Goal: Find specific page/section: Find specific page/section

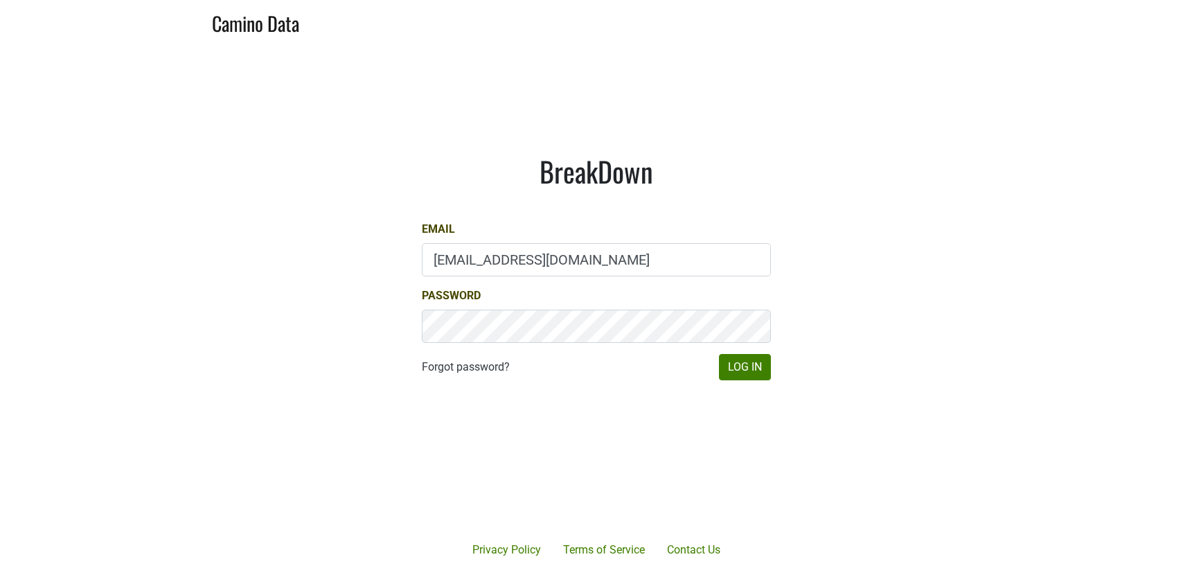
click at [457, 256] on input "drewstapp@jonata.com" at bounding box center [596, 259] width 349 height 33
click at [439, 187] on h1 "BreakDown" at bounding box center [596, 171] width 349 height 33
click at [738, 372] on button "Log In" at bounding box center [745, 367] width 52 height 26
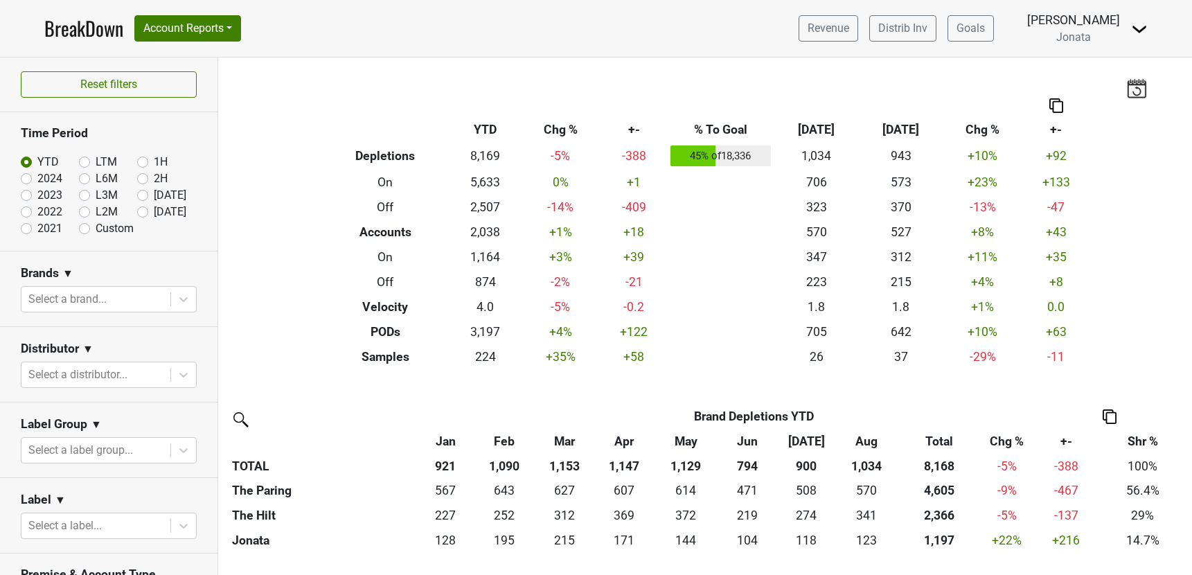
click at [96, 230] on label "Custom" at bounding box center [115, 228] width 38 height 17
click at [87, 230] on input "Custom" at bounding box center [106, 227] width 55 height 14
radio input "true"
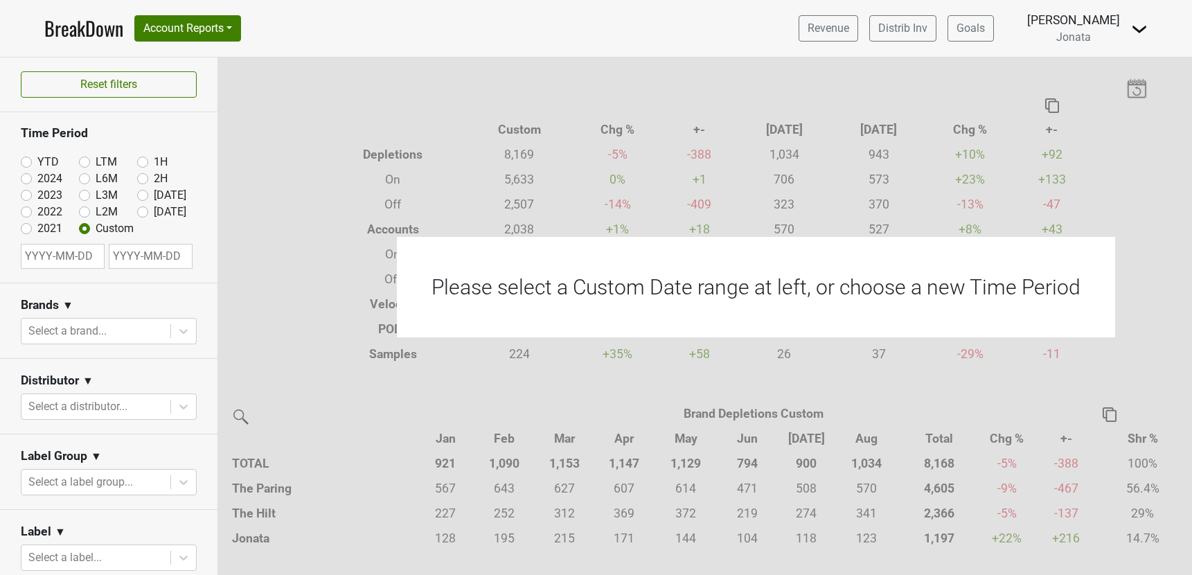
select select "8"
select select "2025"
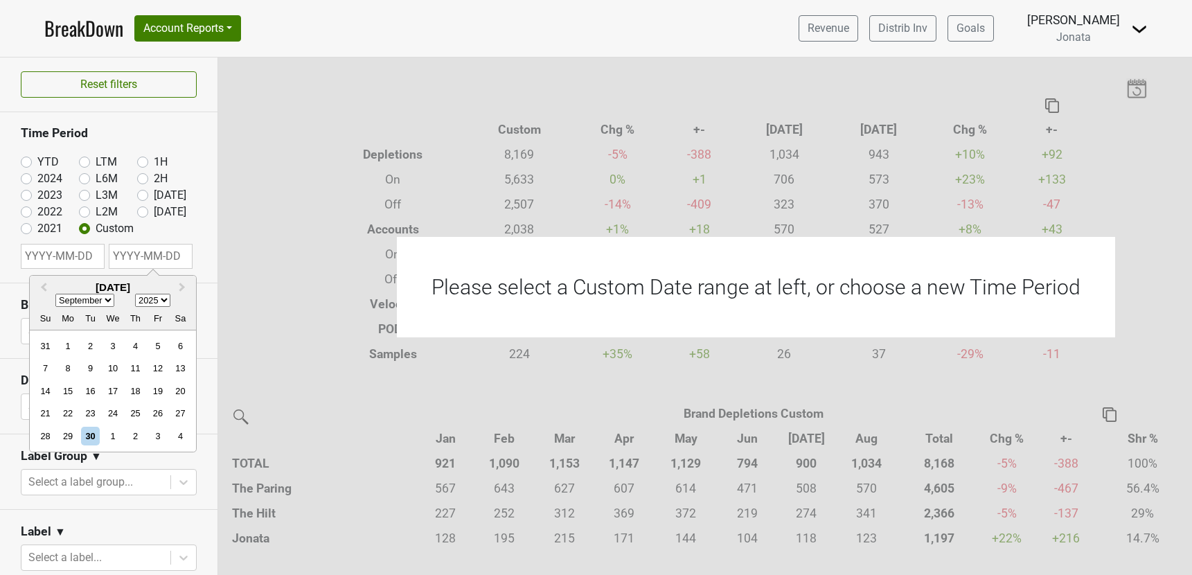
click at [135, 255] on input "text" at bounding box center [151, 256] width 84 height 25
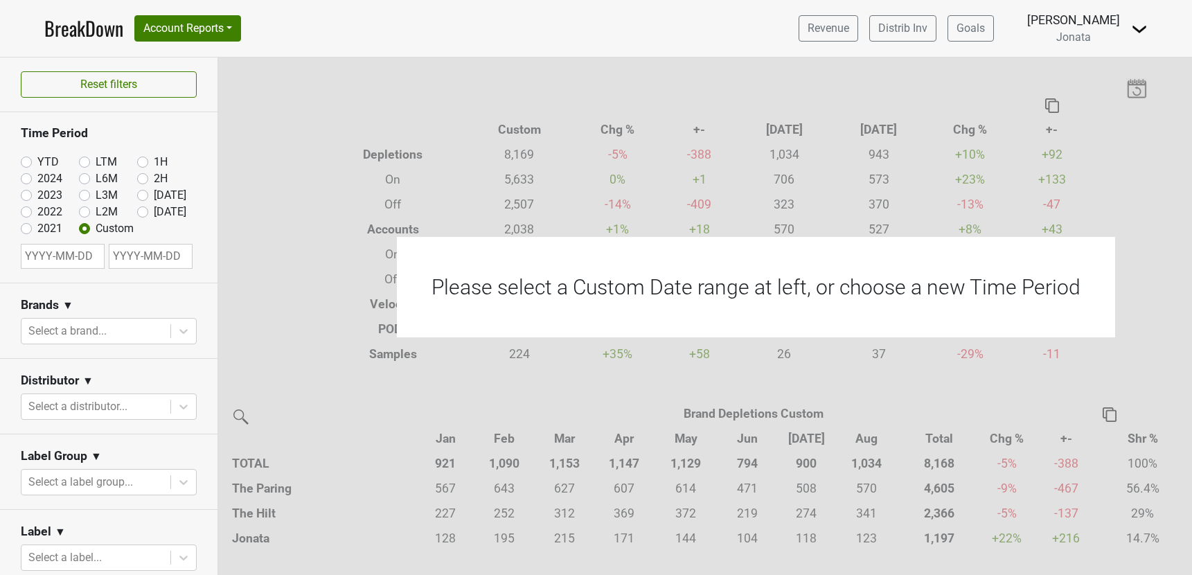
click at [190, 230] on div "YTD LTM 1H 2024 L6M 2H 2023 L3M Aug '25 2022 L2M Sep '25 2021 Custom" at bounding box center [109, 192] width 176 height 90
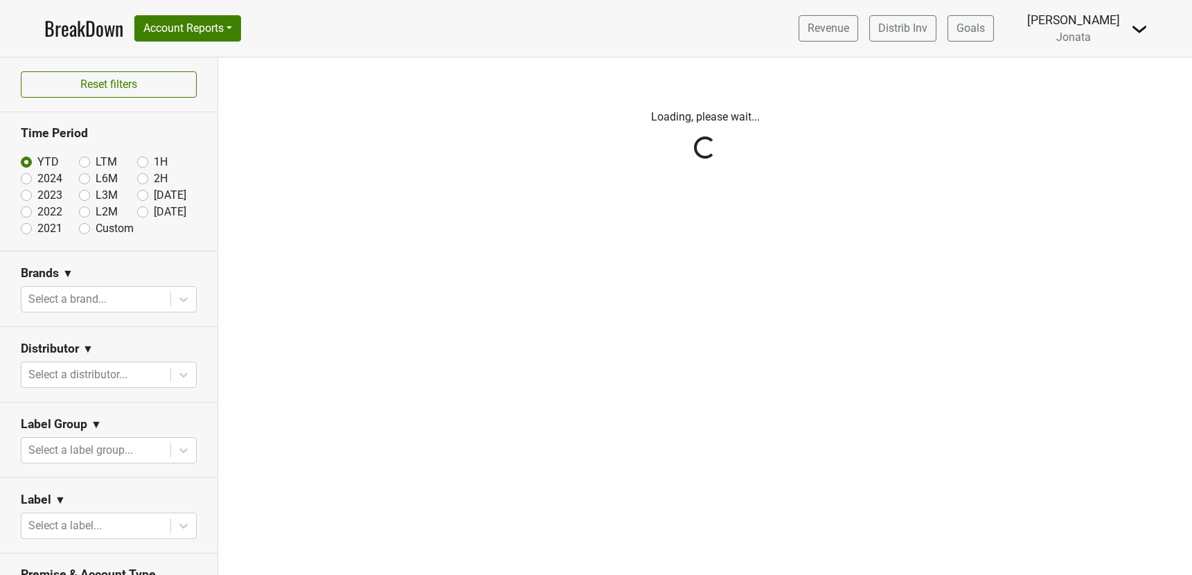
click at [86, 231] on div "Reset filters Time Period YTD LTM 1H 2024 L6M 2H 2023 L3M Aug '25 2022 L2M Sep …" at bounding box center [109, 317] width 218 height 518
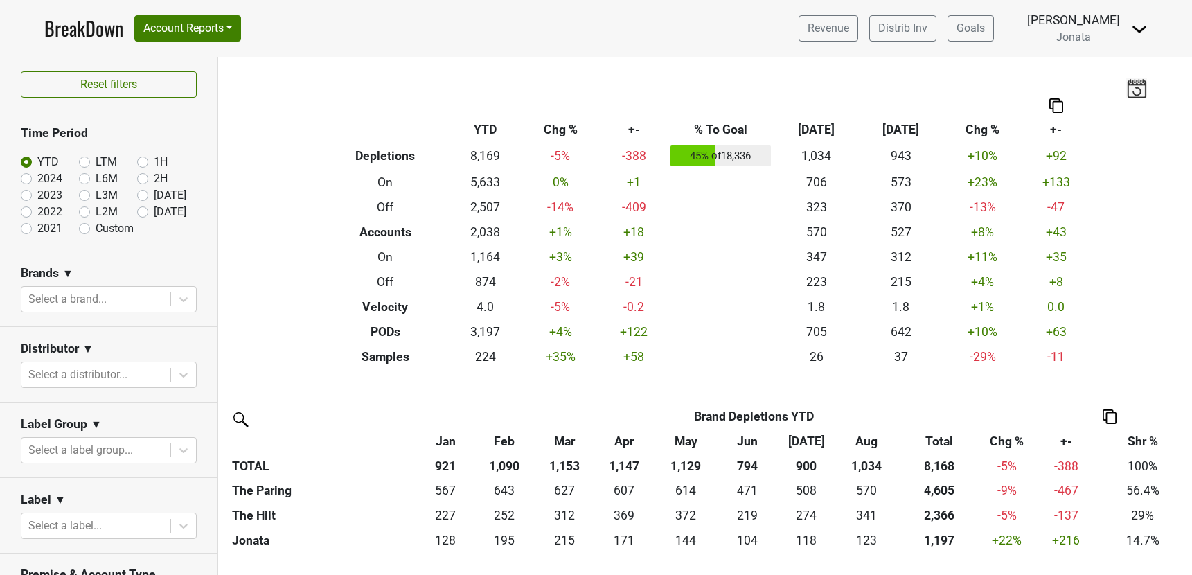
click at [96, 227] on label "Custom" at bounding box center [115, 228] width 38 height 17
click at [87, 227] on input "Custom" at bounding box center [106, 227] width 55 height 14
radio input "true"
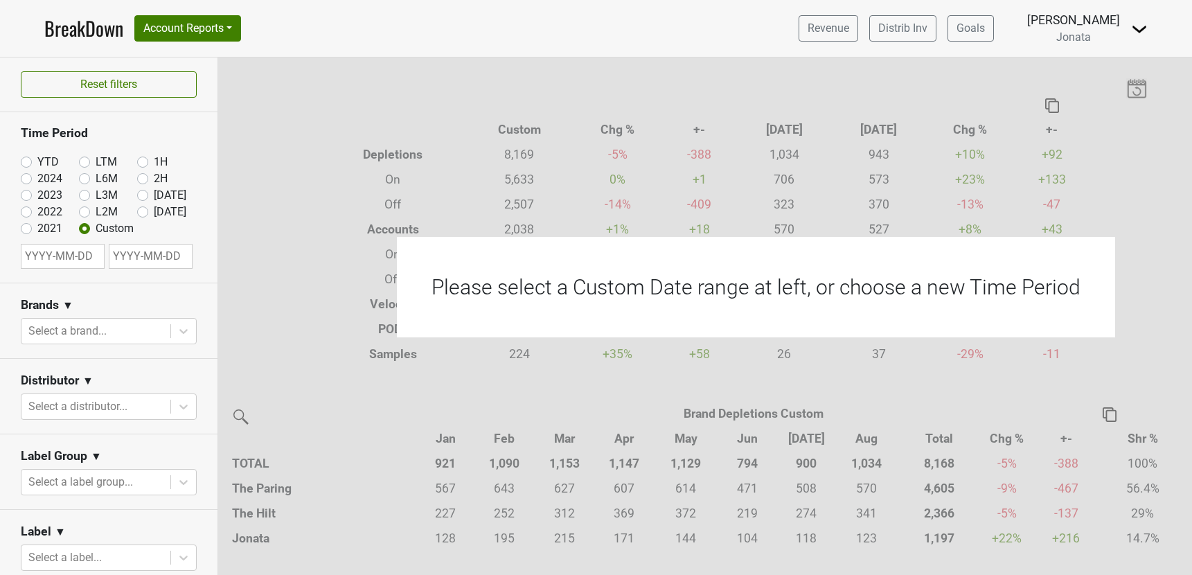
click at [132, 261] on input "text" at bounding box center [151, 256] width 84 height 25
select select "8"
select select "2025"
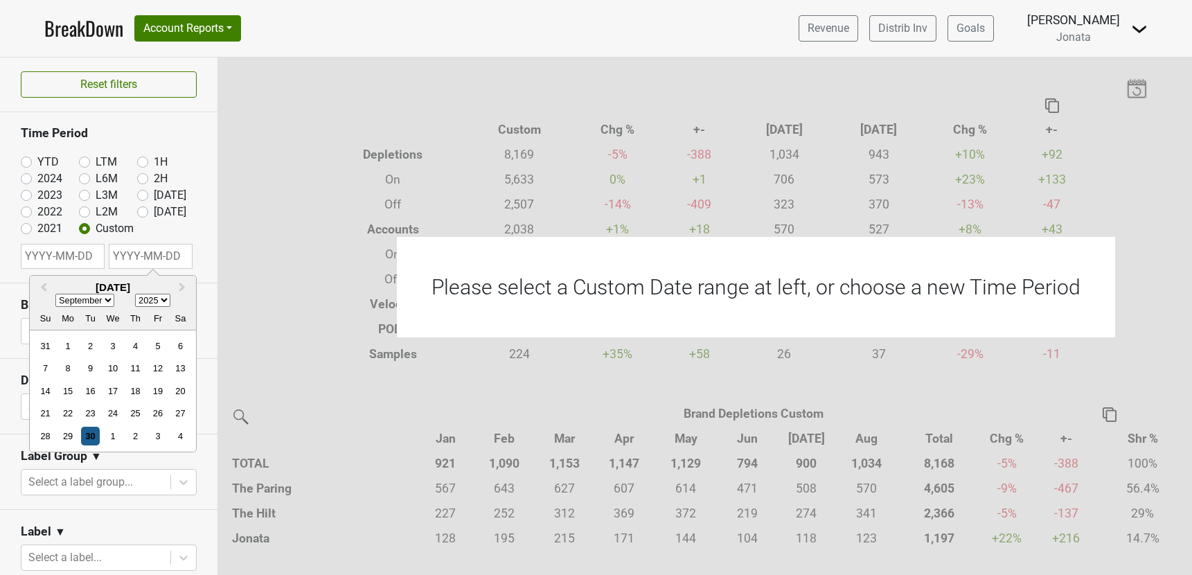
click at [93, 436] on div "30" at bounding box center [90, 436] width 19 height 19
type input "2025-09-30"
select select "8"
select select "2025"
click at [201, 243] on section "Time Period YTD LTM 1H 2024 L6M 2H 2023 L3M Aug '25 2022 L2M Sep '25 2021 Custo…" at bounding box center [109, 197] width 218 height 170
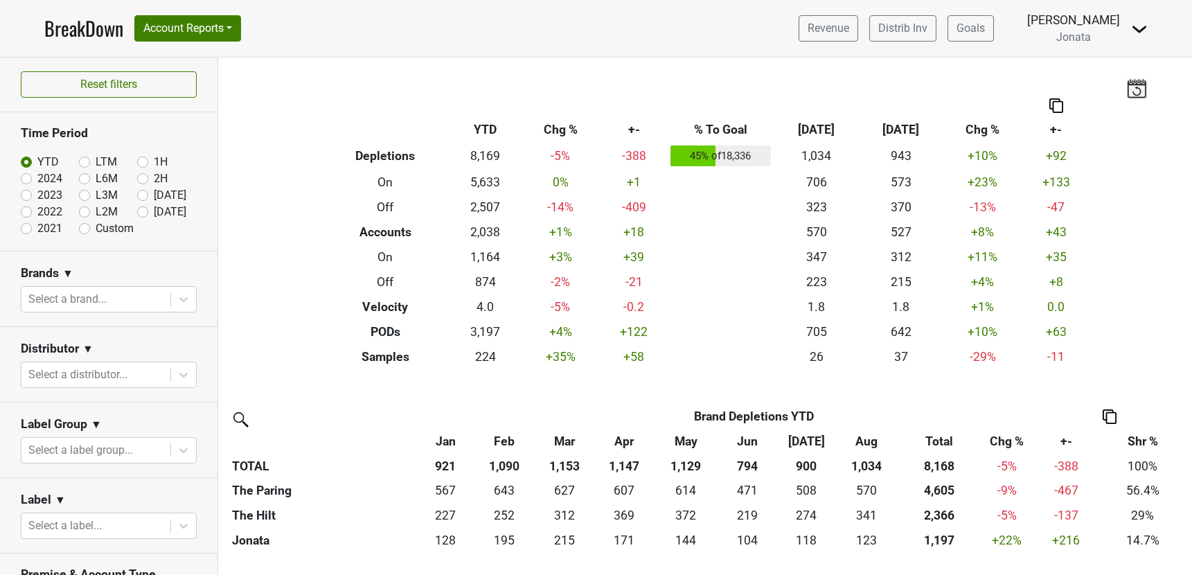
click at [96, 229] on label "Custom" at bounding box center [115, 228] width 38 height 17
click at [82, 229] on input "Custom" at bounding box center [106, 227] width 55 height 14
radio input "true"
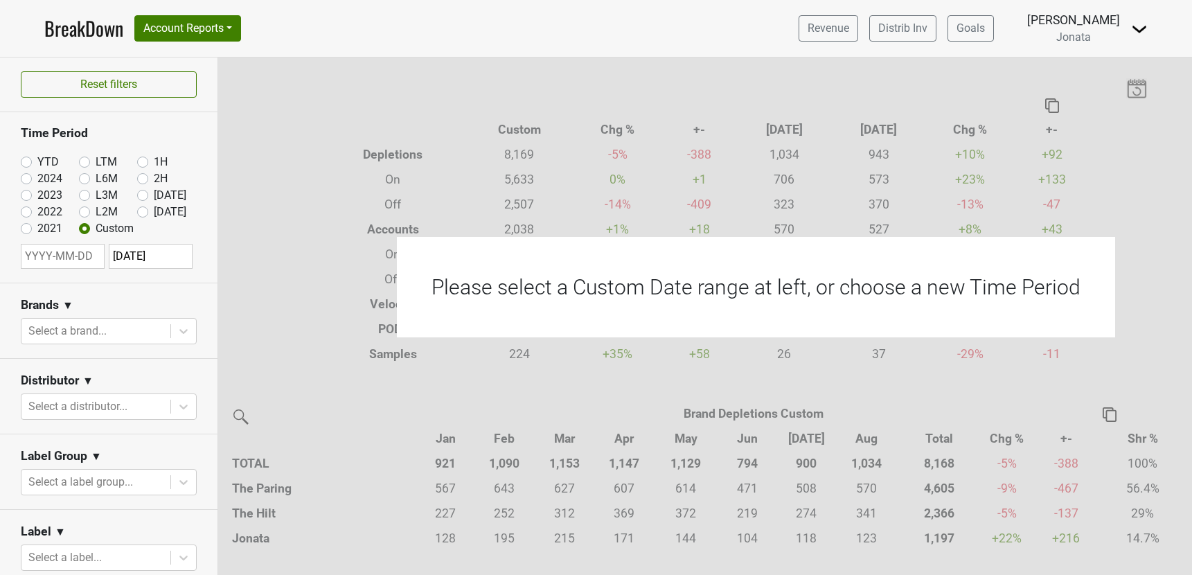
select select "8"
select select "2025"
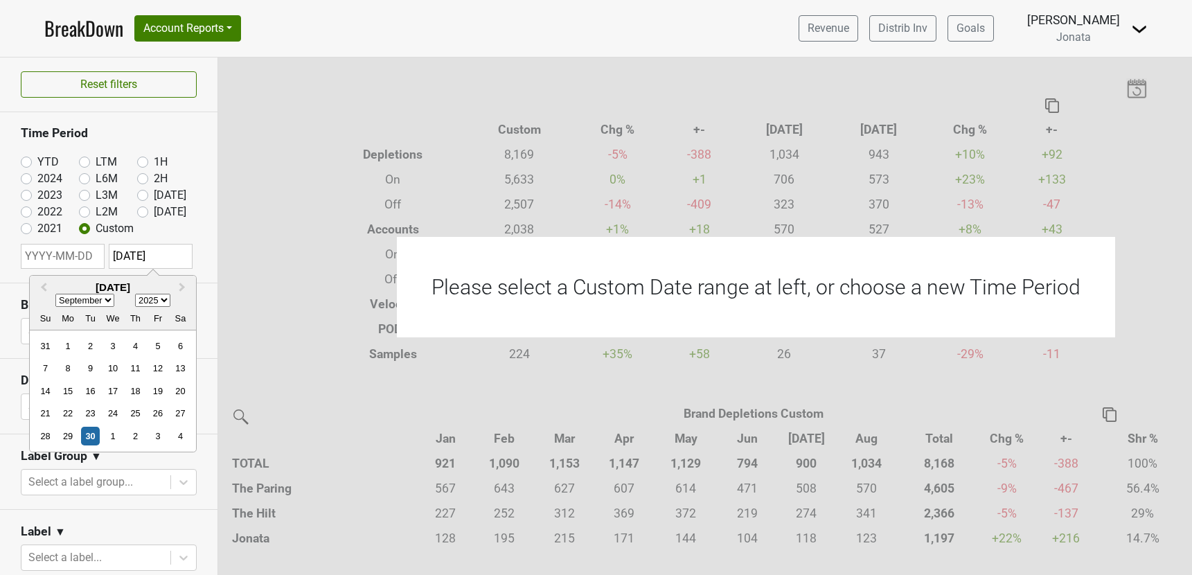
click at [127, 254] on input "2025-09-30" at bounding box center [151, 256] width 84 height 25
type input "2025-09-30"
click at [96, 229] on label "Custom" at bounding box center [115, 228] width 38 height 17
click at [85, 229] on input "Custom" at bounding box center [106, 227] width 55 height 14
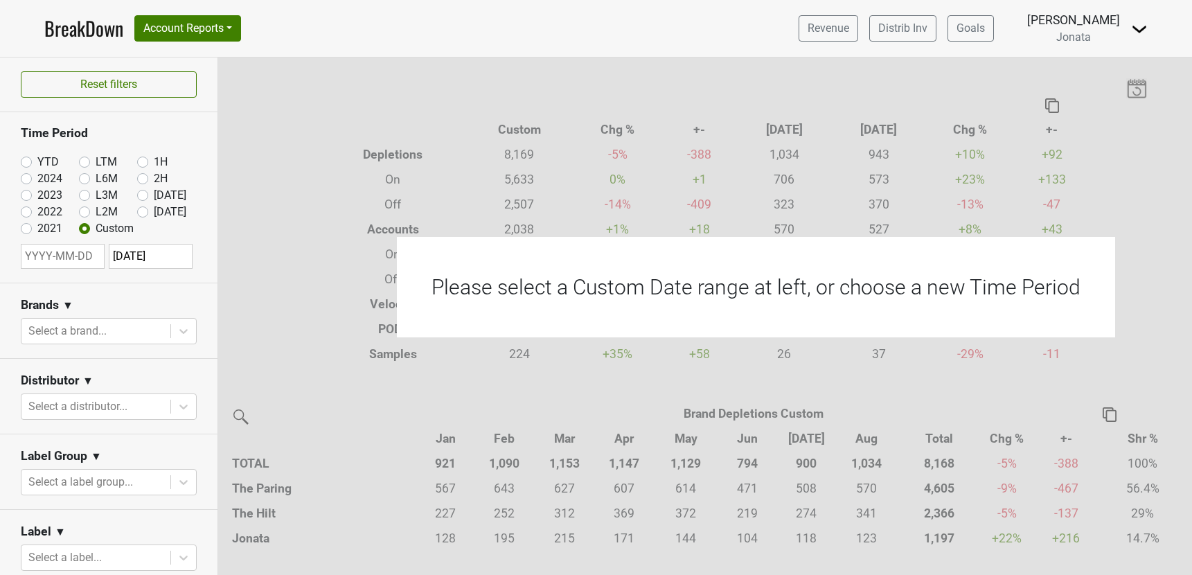
click at [159, 224] on div "YTD LTM 1H 2024 L6M 2H 2023 L3M Aug '25 2022 L2M Sep '25 2021 Custom" at bounding box center [109, 192] width 176 height 90
select select "8"
select select "2025"
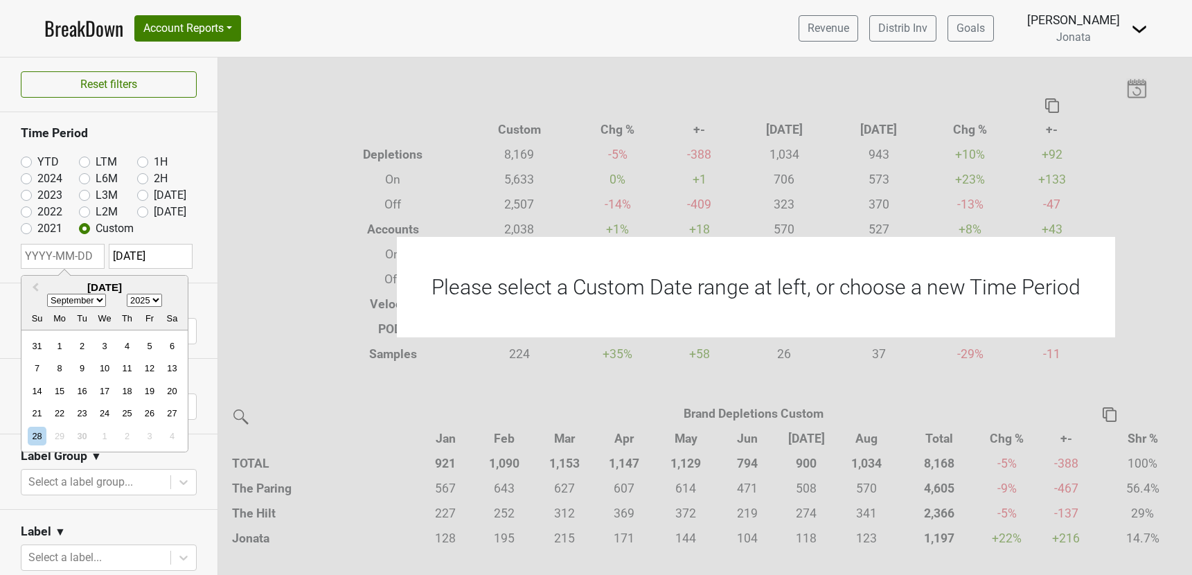
click at [61, 266] on input "text" at bounding box center [63, 256] width 84 height 25
click at [60, 340] on div "1" at bounding box center [60, 346] width 19 height 19
type input "2025-09-01"
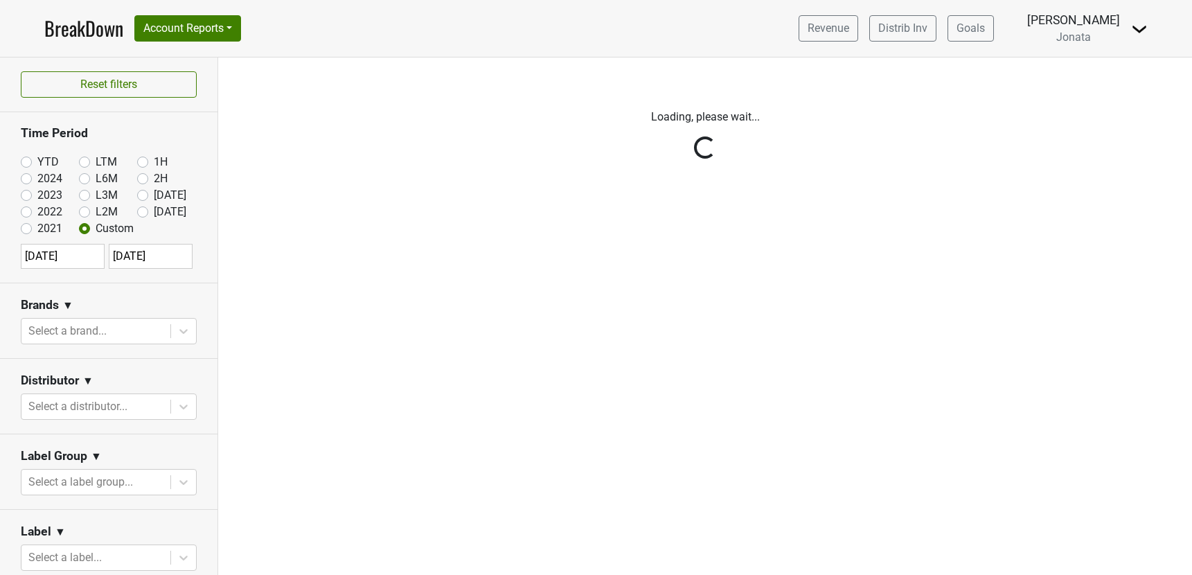
select select "8"
select select "2025"
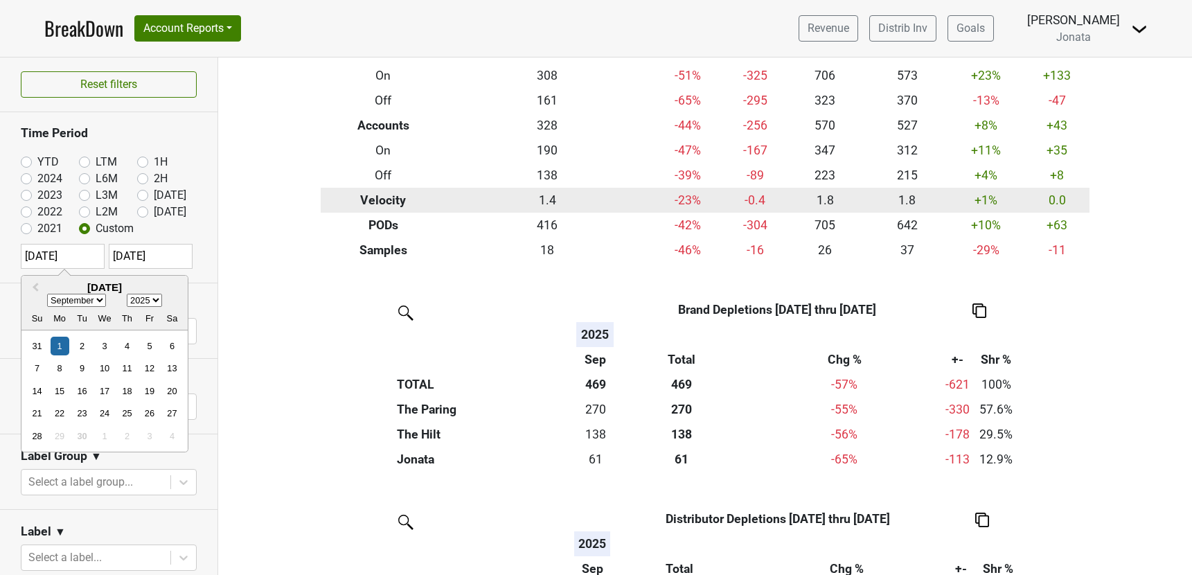
scroll to position [89, 0]
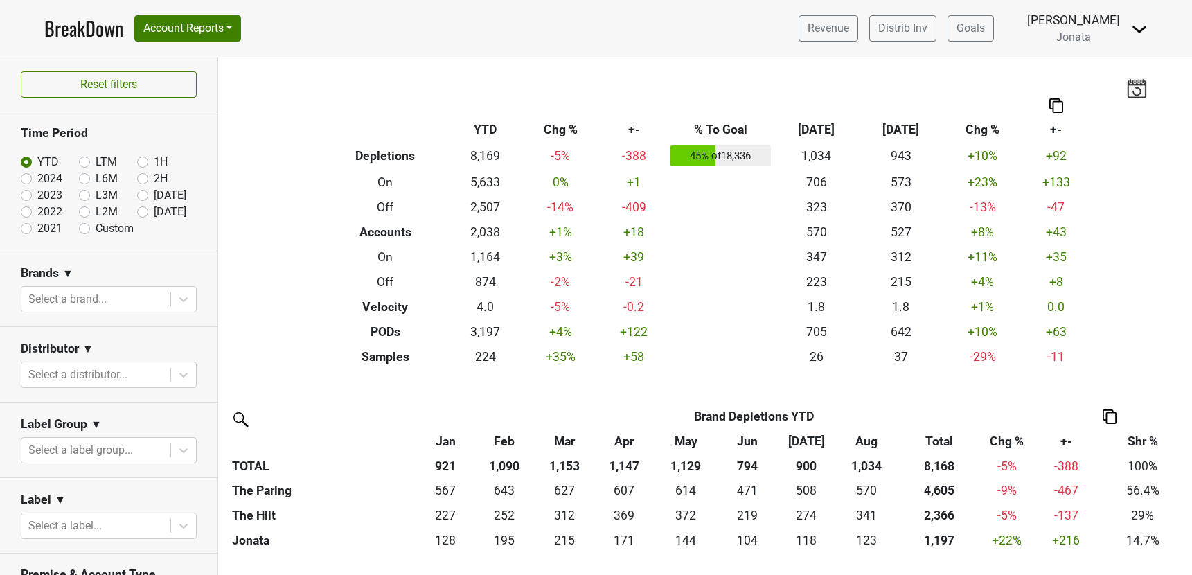
click at [96, 230] on label "Custom" at bounding box center [115, 228] width 38 height 17
click at [84, 230] on input "Custom" at bounding box center [106, 227] width 55 height 14
radio input "true"
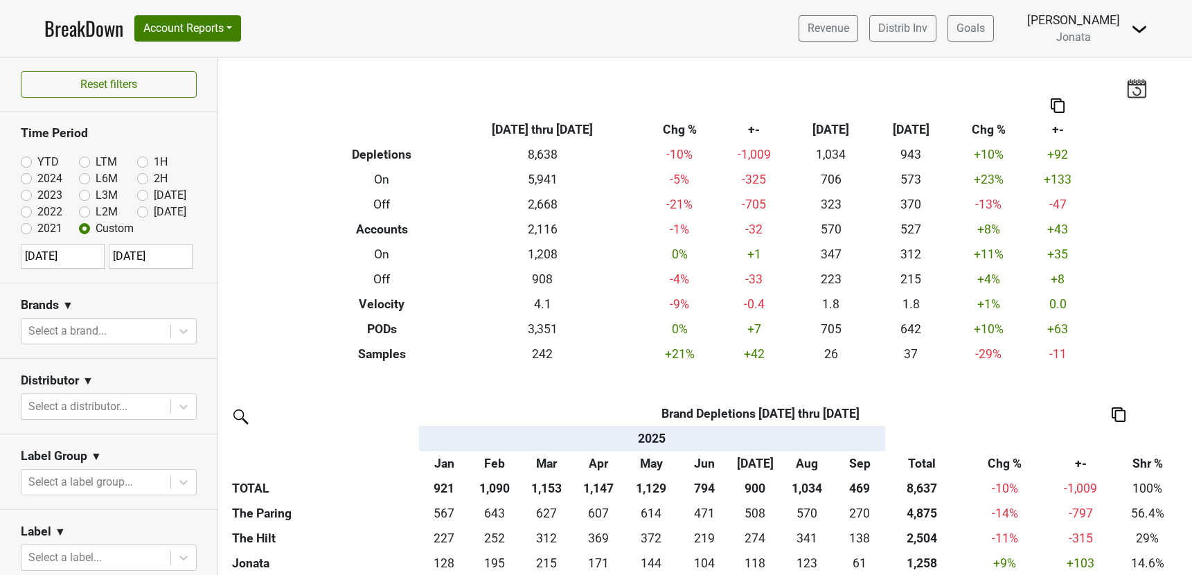
click at [72, 266] on input "2025-01-01" at bounding box center [63, 256] width 84 height 25
select select "2025"
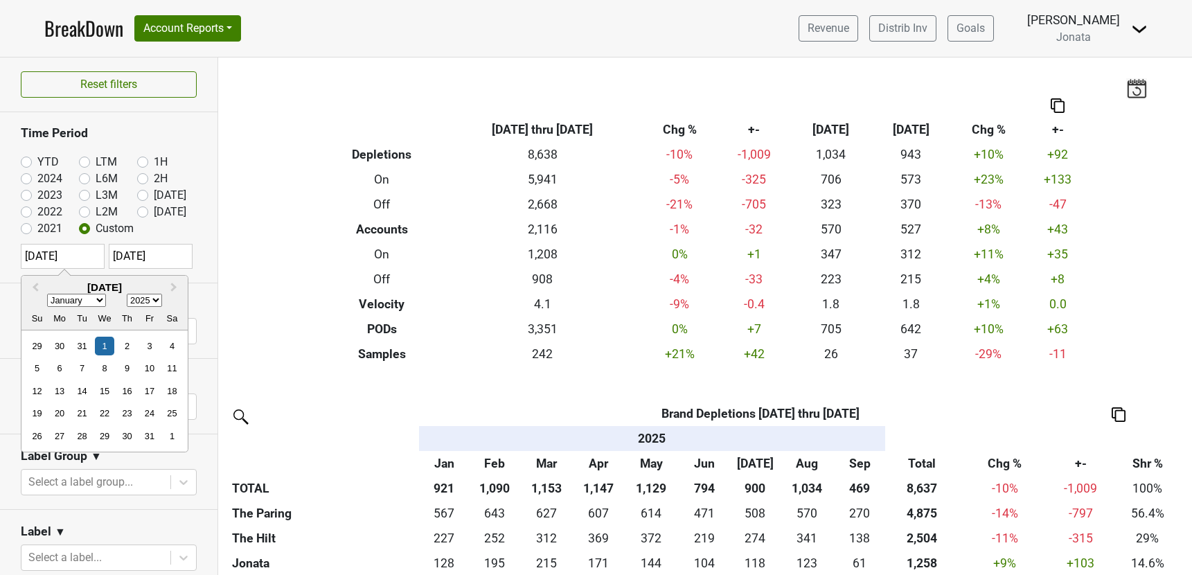
type input "2025-01-01"
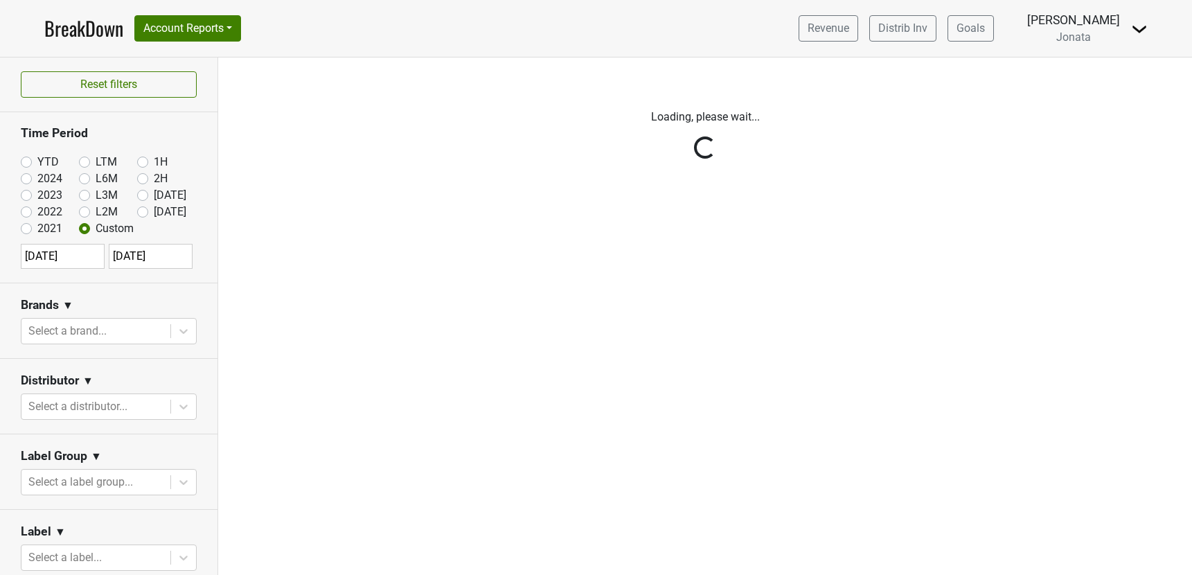
click at [73, 238] on div "Reset filters Time Period YTD LTM 1H 2024 L6M 2H 2023 L3M Aug '25 2022 L2M Sep …" at bounding box center [109, 317] width 218 height 518
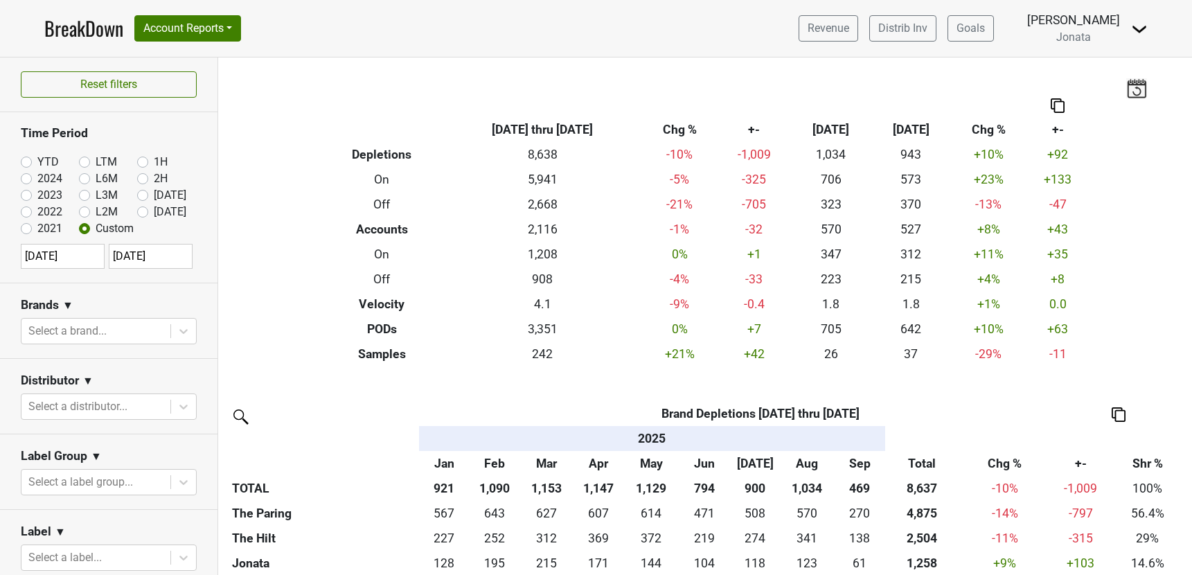
click at [37, 157] on label "YTD" at bounding box center [47, 162] width 21 height 17
click at [27, 157] on input "YTD" at bounding box center [48, 161] width 55 height 14
radio input "true"
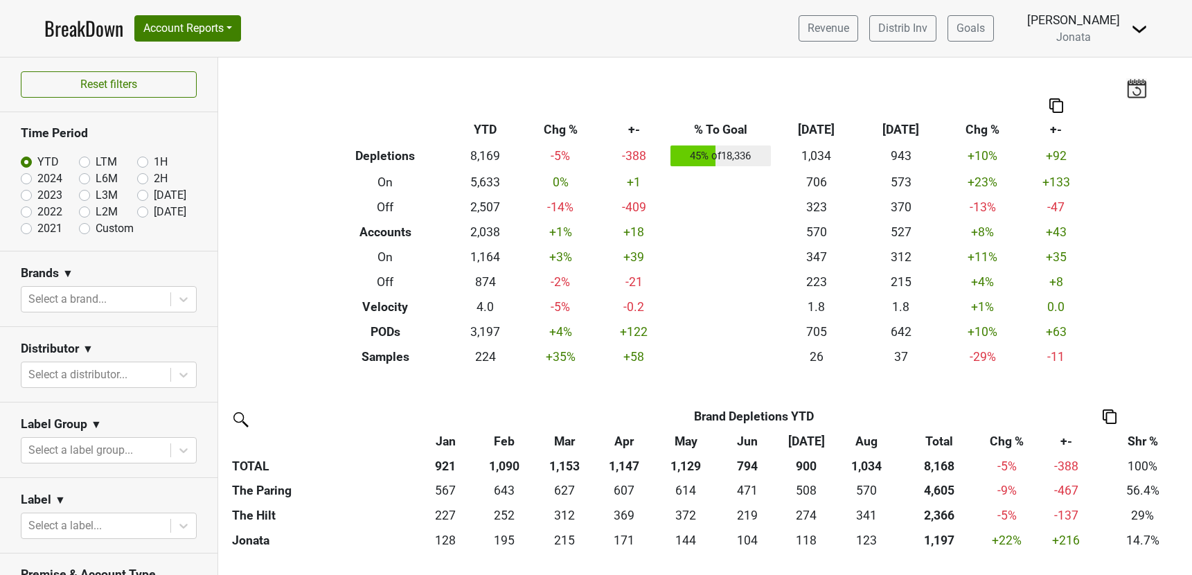
click at [96, 227] on label "Custom" at bounding box center [115, 228] width 38 height 17
click at [87, 227] on input "Custom" at bounding box center [106, 227] width 55 height 14
radio input "true"
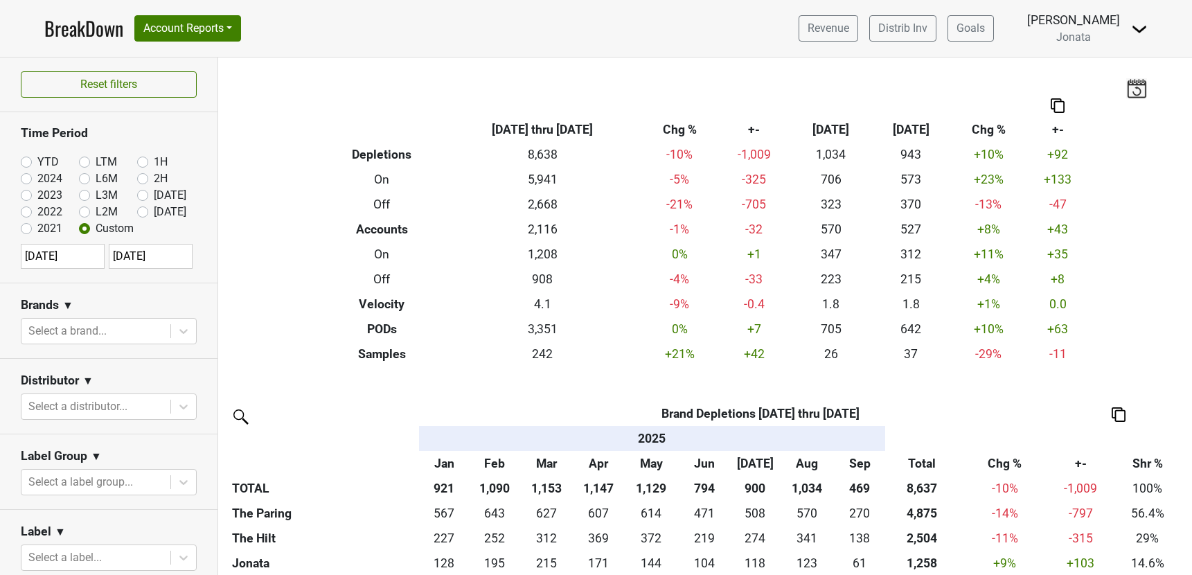
select select "2025"
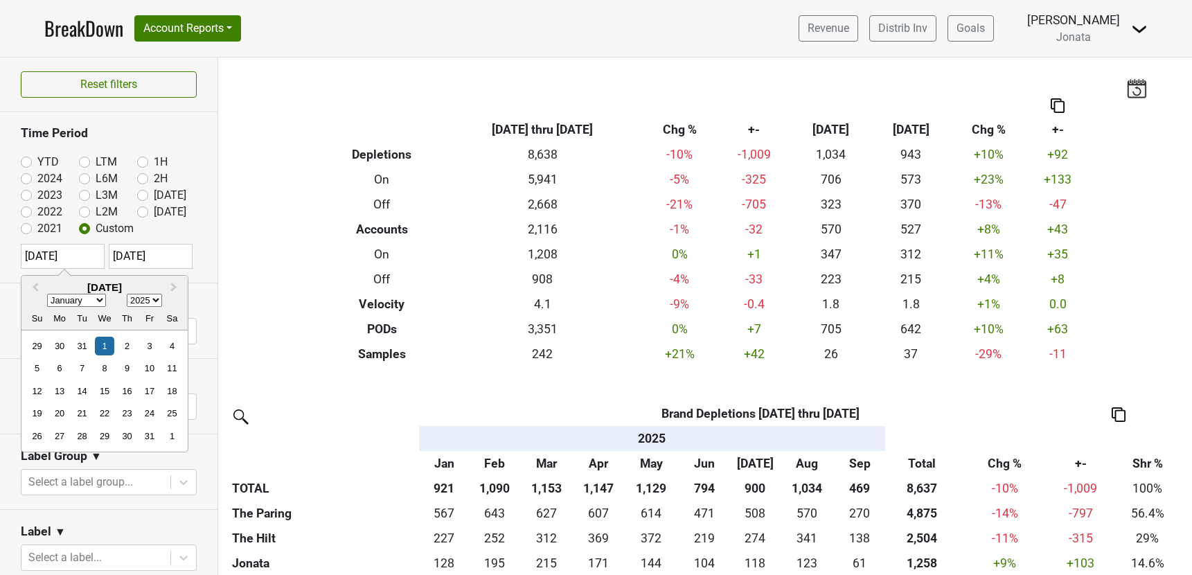
click at [78, 257] on input "2025-01-01" at bounding box center [63, 256] width 84 height 25
click at [26, 163] on div "Reset filters Time Period YTD LTM 1H 2024 L6M 2H 2023 L3M Aug '25 2022 L2M Sep …" at bounding box center [109, 317] width 218 height 518
type input "2025-01-01"
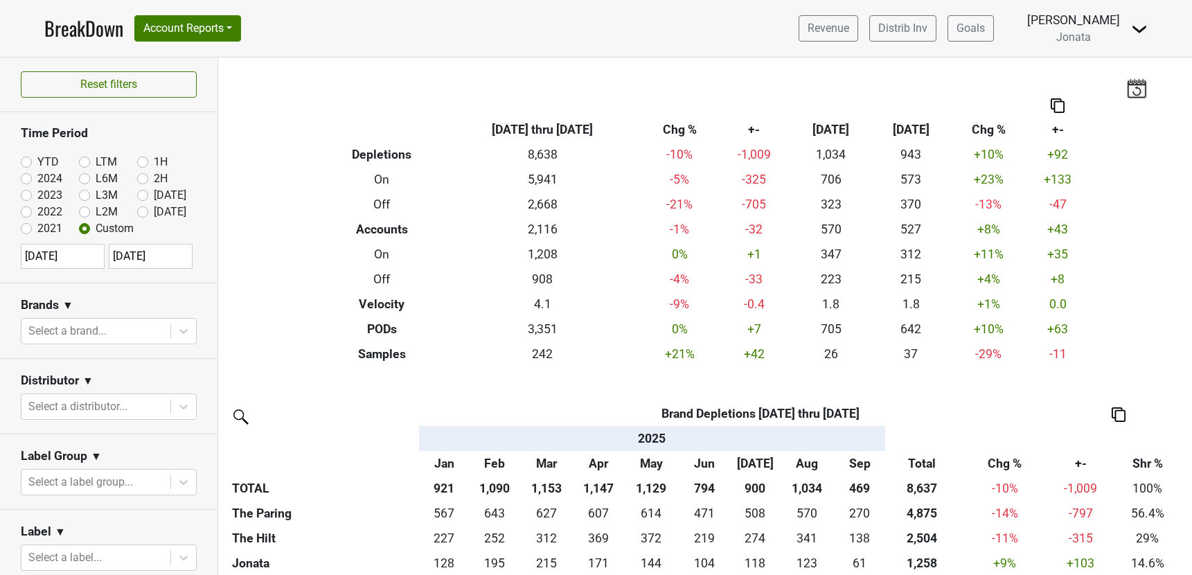
click at [96, 231] on label "Custom" at bounding box center [115, 228] width 38 height 17
click at [85, 231] on input "Custom" at bounding box center [106, 227] width 55 height 14
click at [37, 164] on label "YTD" at bounding box center [47, 162] width 21 height 17
click at [26, 164] on input "YTD" at bounding box center [48, 161] width 55 height 14
radio input "true"
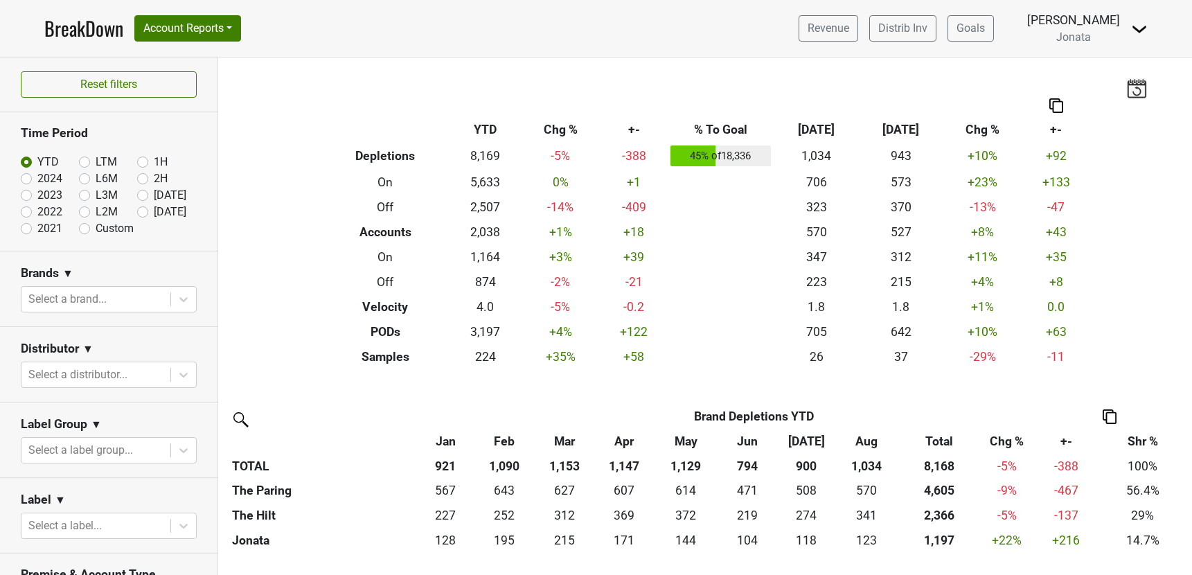
click at [96, 229] on label "Custom" at bounding box center [115, 228] width 38 height 17
click at [84, 229] on input "Custom" at bounding box center [106, 227] width 55 height 14
radio input "true"
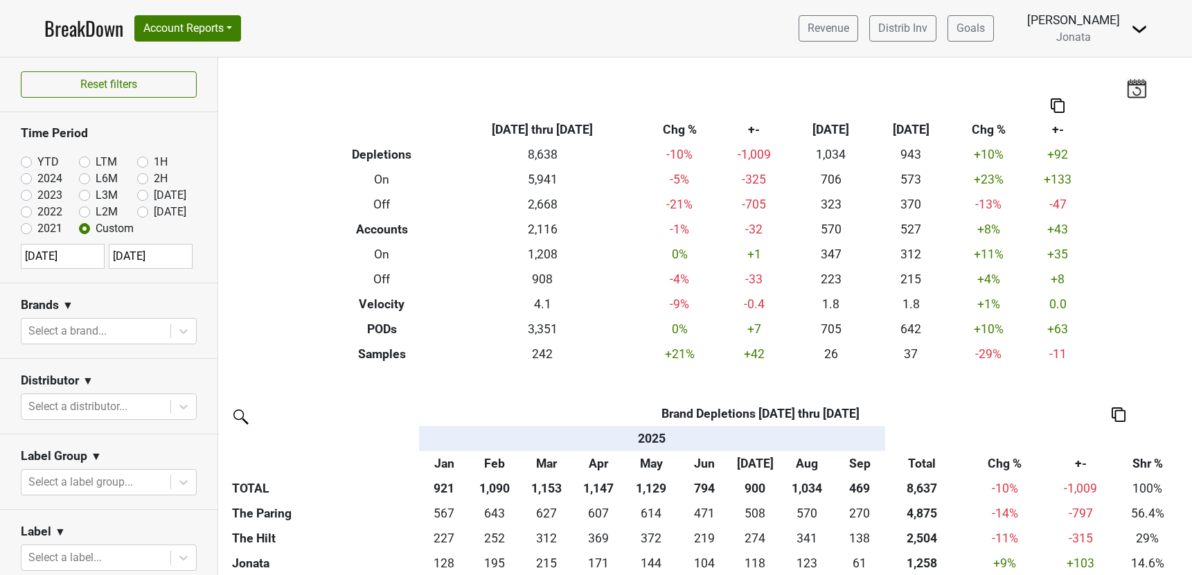
click at [37, 160] on label "YTD" at bounding box center [47, 162] width 21 height 17
click at [28, 160] on input "YTD" at bounding box center [48, 161] width 55 height 14
radio input "true"
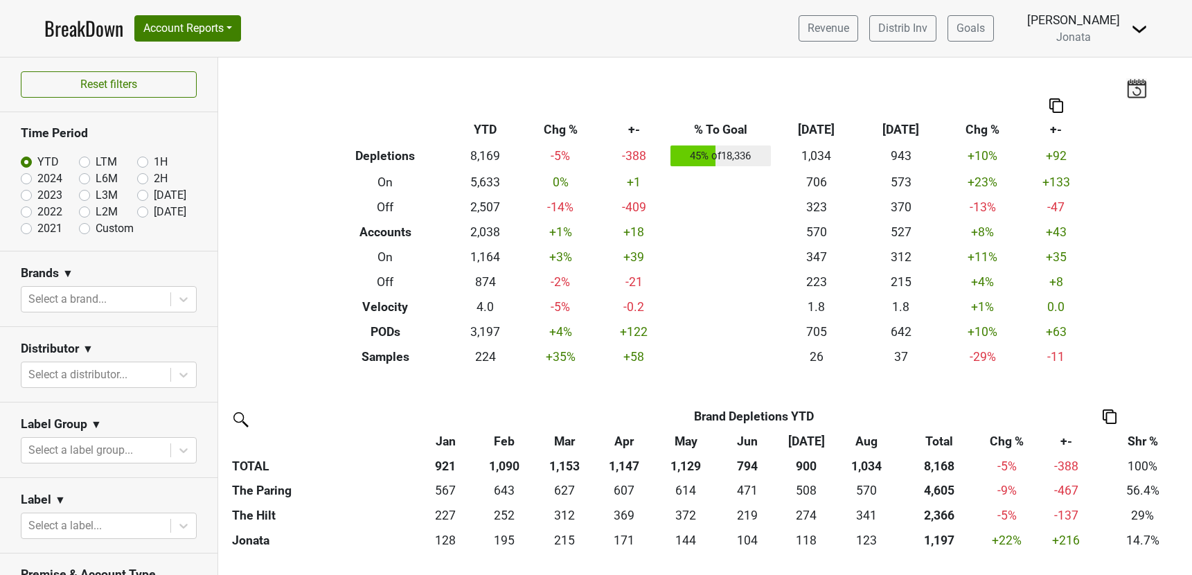
click at [96, 228] on label "Custom" at bounding box center [115, 228] width 38 height 17
click at [87, 228] on input "Custom" at bounding box center [106, 227] width 55 height 14
radio input "true"
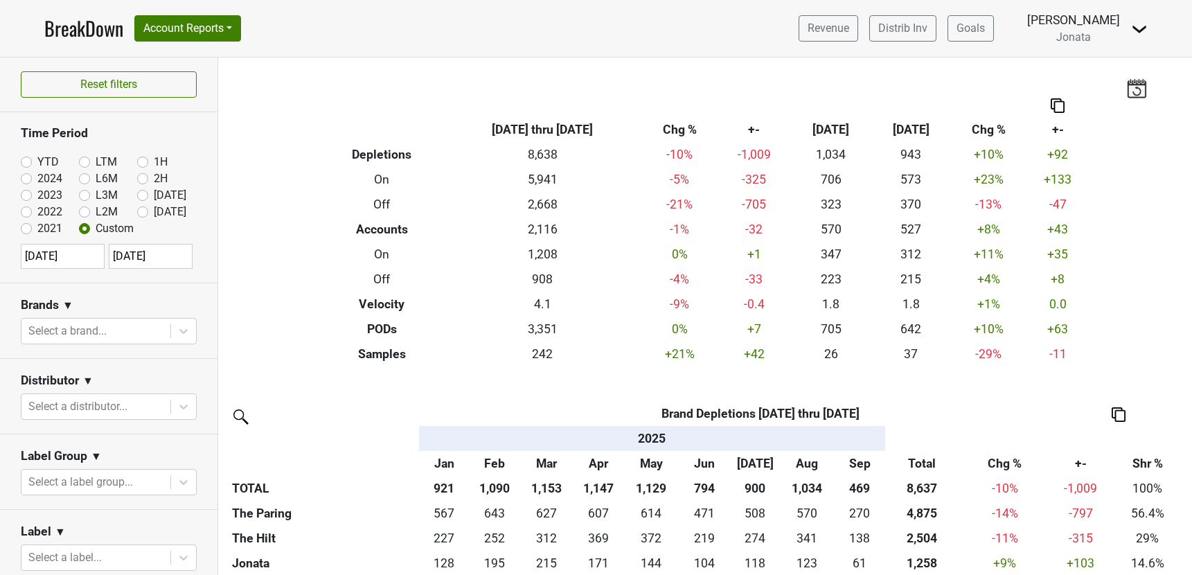
click at [78, 261] on input "2025-01-01" at bounding box center [63, 256] width 84 height 25
select select "2025"
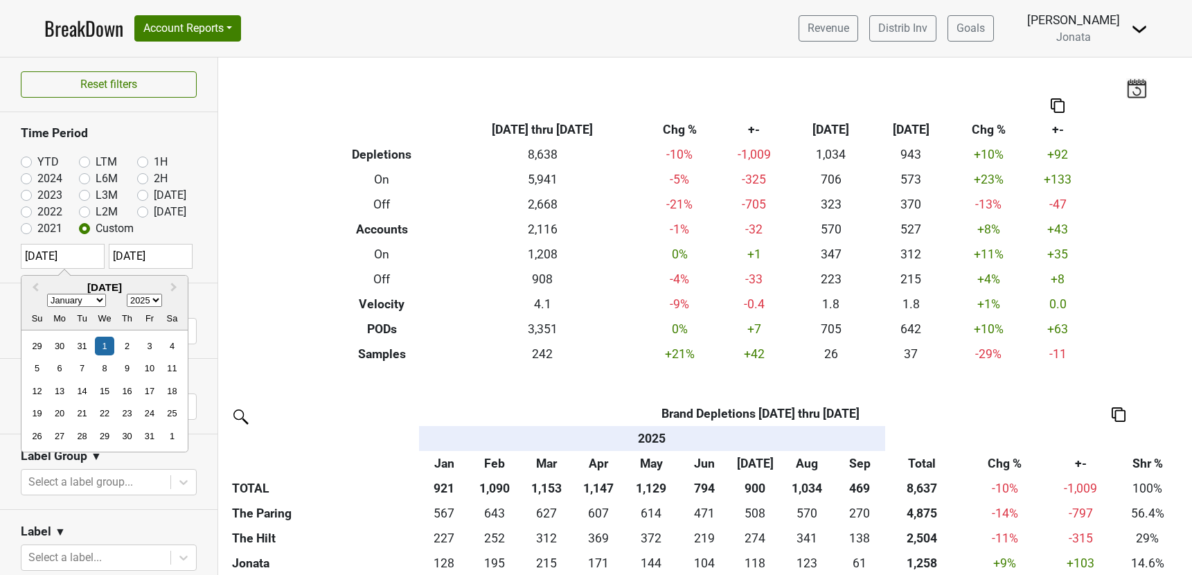
type input "2025-01-01"
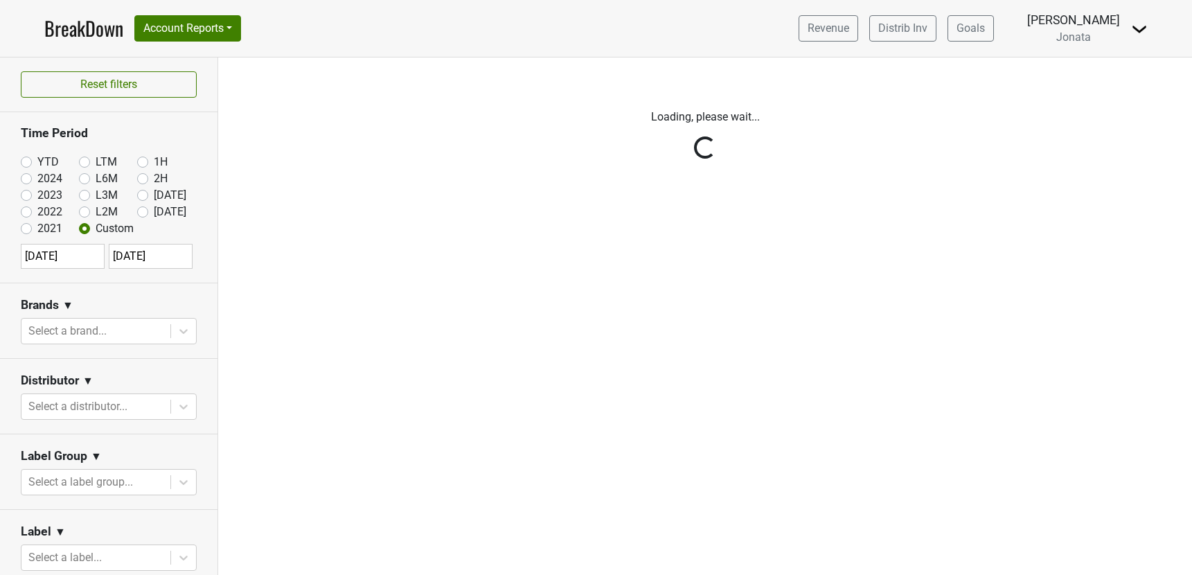
click at [13, 238] on div "Reset filters Time Period YTD LTM 1H 2024 L6M 2H 2023 L3M Aug '25 2022 L2M Sep …" at bounding box center [109, 317] width 218 height 518
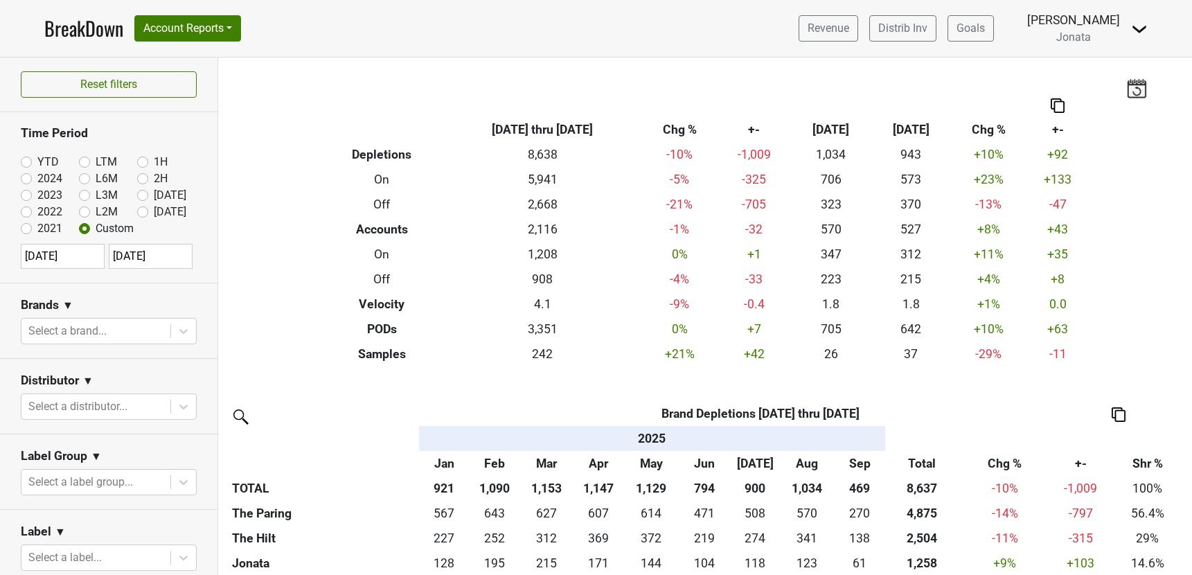
click at [42, 258] on input "2025-01-01" at bounding box center [63, 256] width 84 height 25
select select "2025"
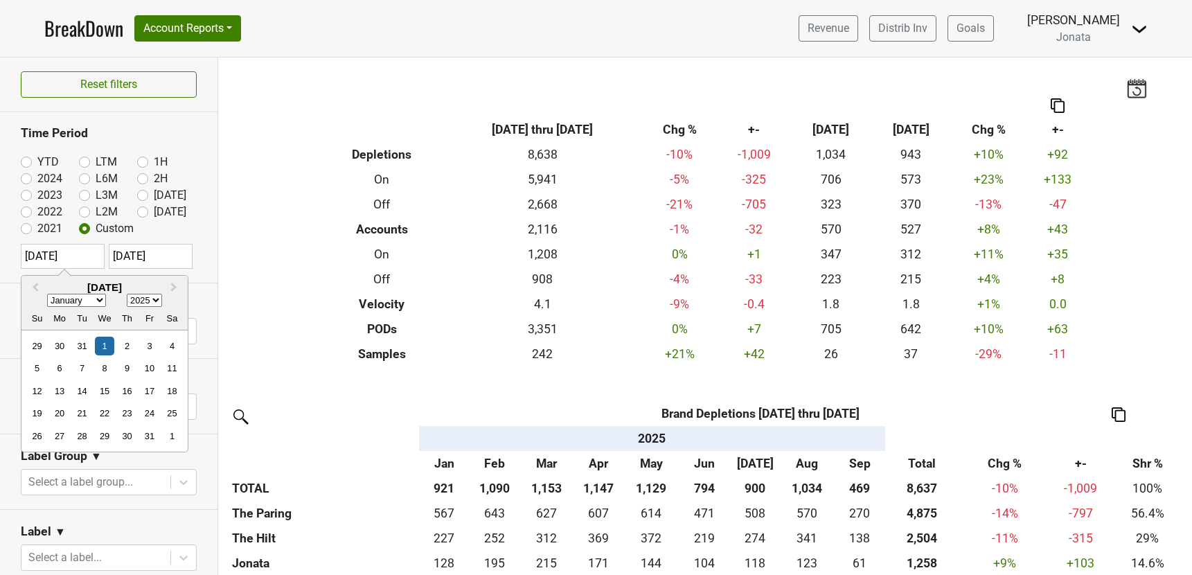
type input "2025-01-01"
click at [10, 252] on div "Reset filters Time Period YTD LTM 1H 2024 L6M 2H 2023 L3M Aug '25 2022 L2M Sep …" at bounding box center [109, 317] width 218 height 518
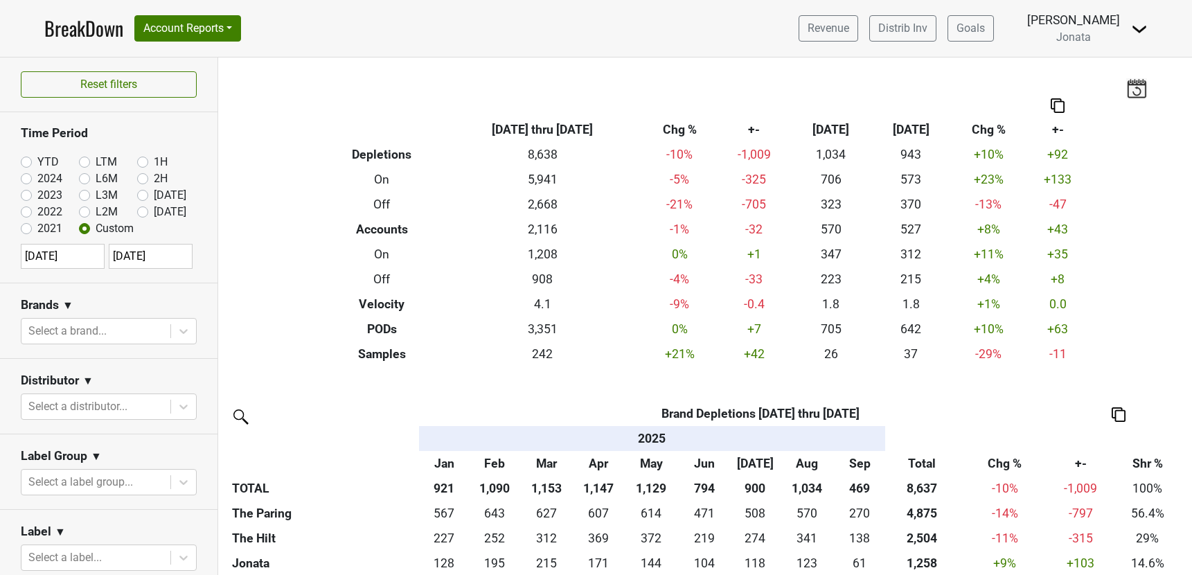
click at [51, 255] on input "2025-01-01" at bounding box center [63, 256] width 84 height 25
select select "2025"
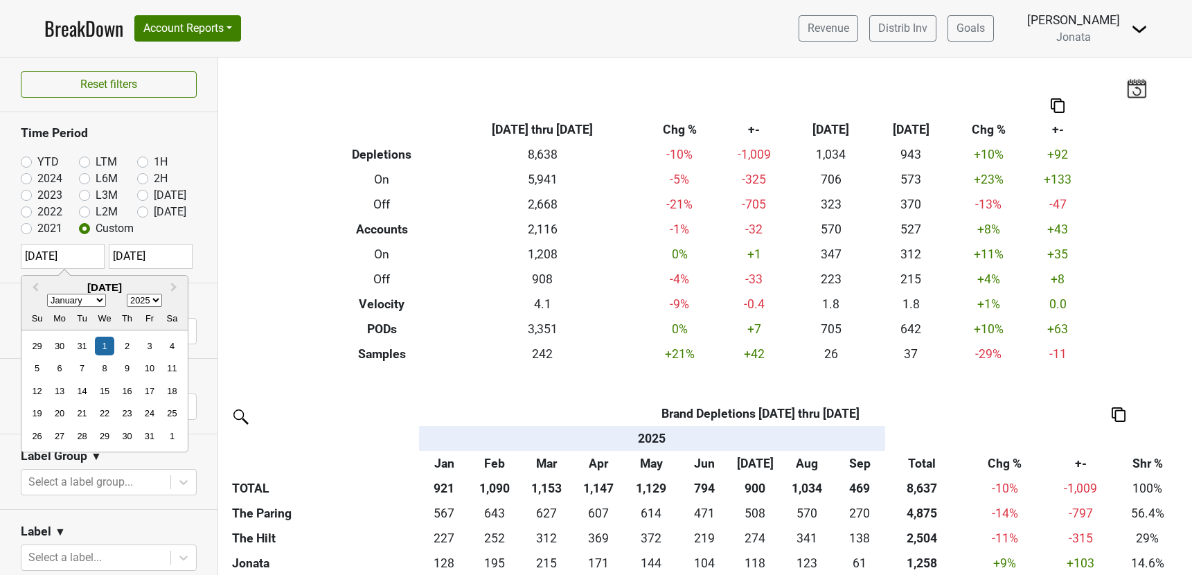
type input "2025-01-01"
click at [11, 256] on div "Reset filters Time Period YTD LTM 1H 2024 L6M 2H 2023 L3M Aug '25 2022 L2M Sep …" at bounding box center [109, 317] width 218 height 518
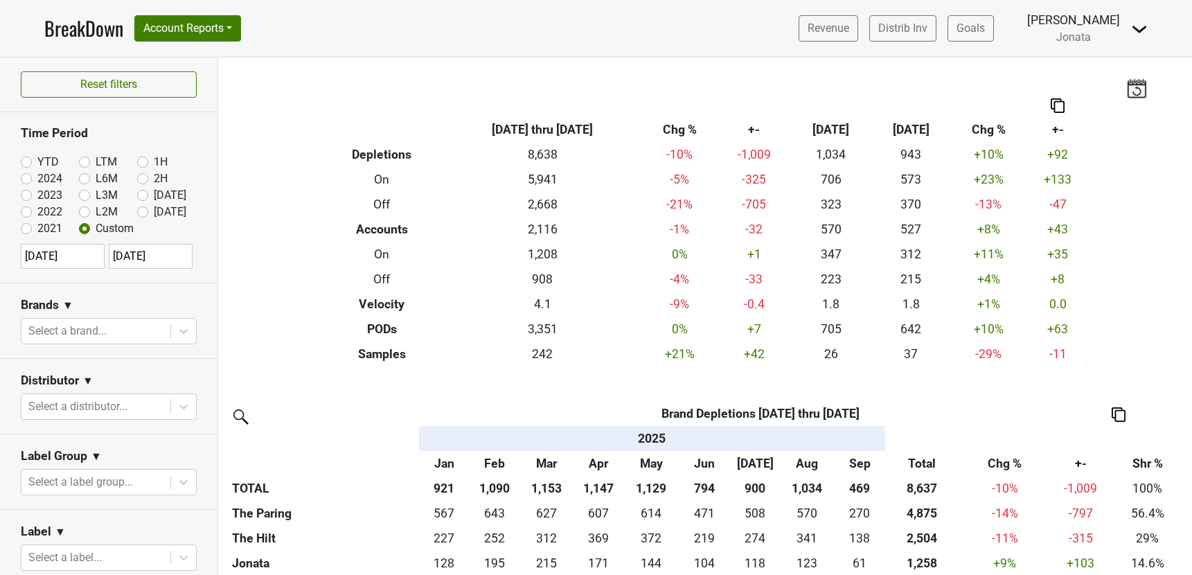
select select "2025"
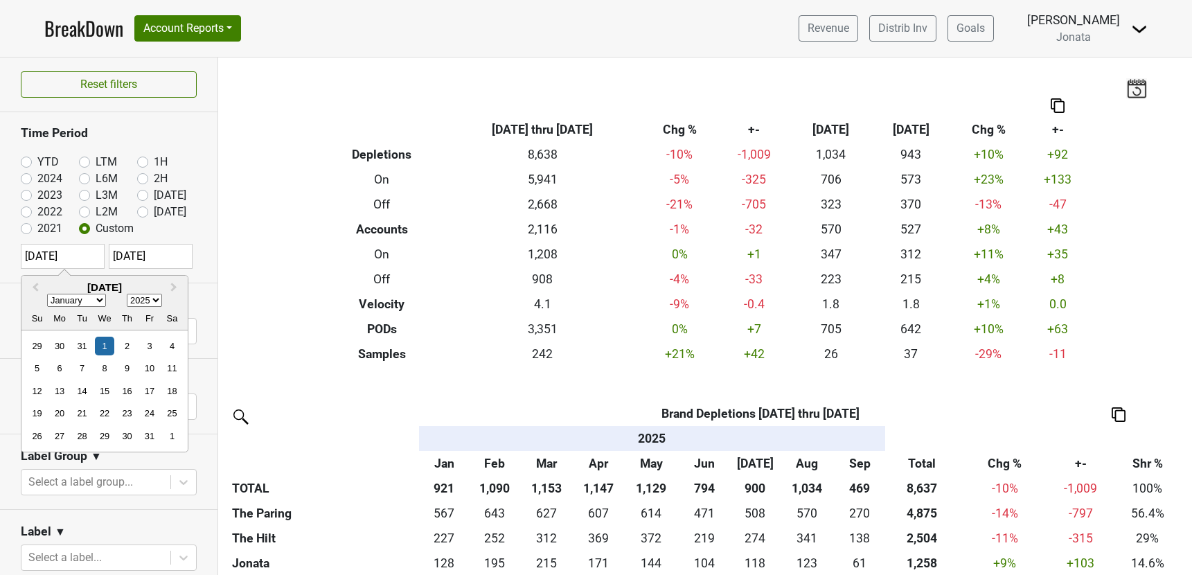
click at [58, 254] on input "2025-01-01" at bounding box center [63, 256] width 84 height 25
click at [123, 346] on div "2" at bounding box center [127, 346] width 19 height 19
type input "2025-01-02"
select select "2025"
click at [73, 256] on input "2025-01-02" at bounding box center [63, 256] width 84 height 25
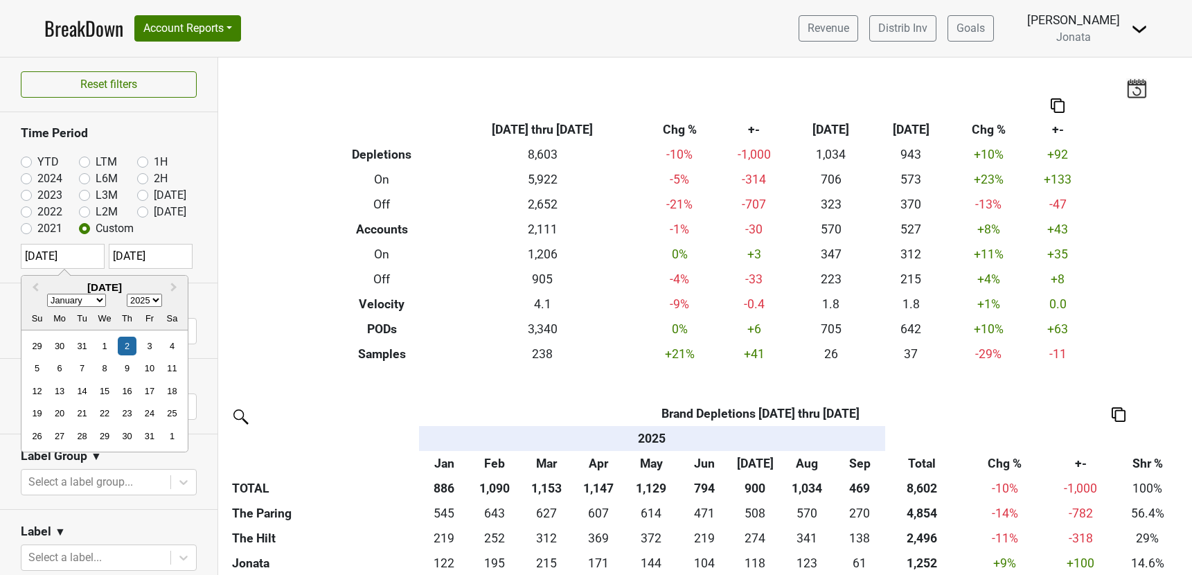
click at [104, 301] on select "January February March April May June July August September October November De…" at bounding box center [76, 300] width 59 height 13
select select "4"
click at [47, 294] on select "January February March April May June July August September October November De…" at bounding box center [76, 300] width 59 height 13
click at [127, 342] on div "1" at bounding box center [127, 346] width 19 height 19
type input "2025-05-01"
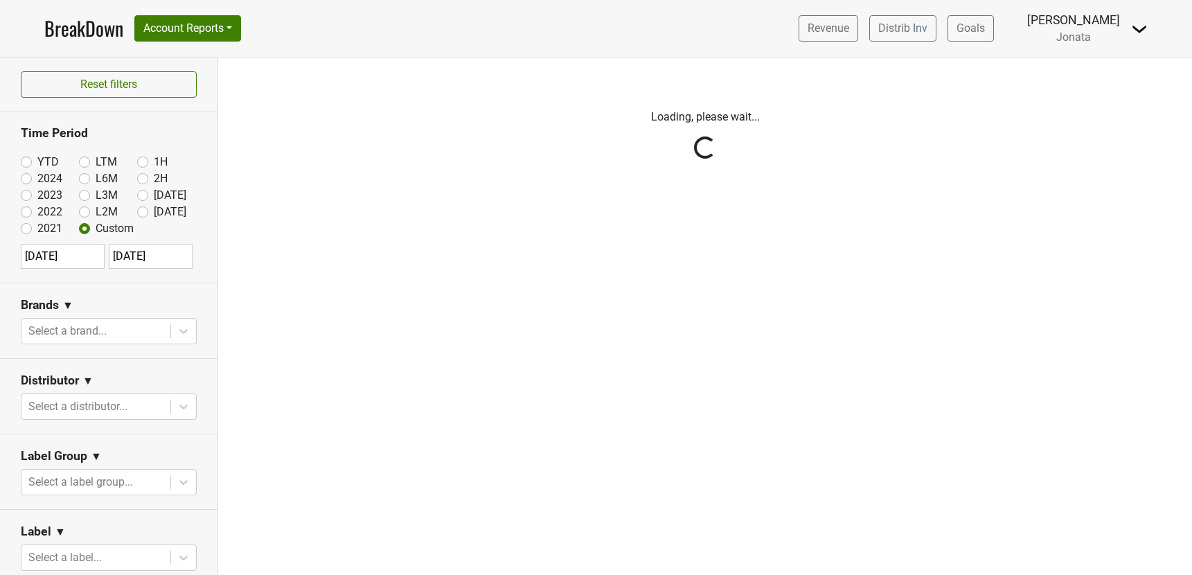
select select "4"
select select "2025"
click at [8, 268] on div "Reset filters Time Period YTD LTM 1H 2024 L6M 2H 2023 L3M Aug '25 2022 L2M Sep …" at bounding box center [109, 317] width 218 height 518
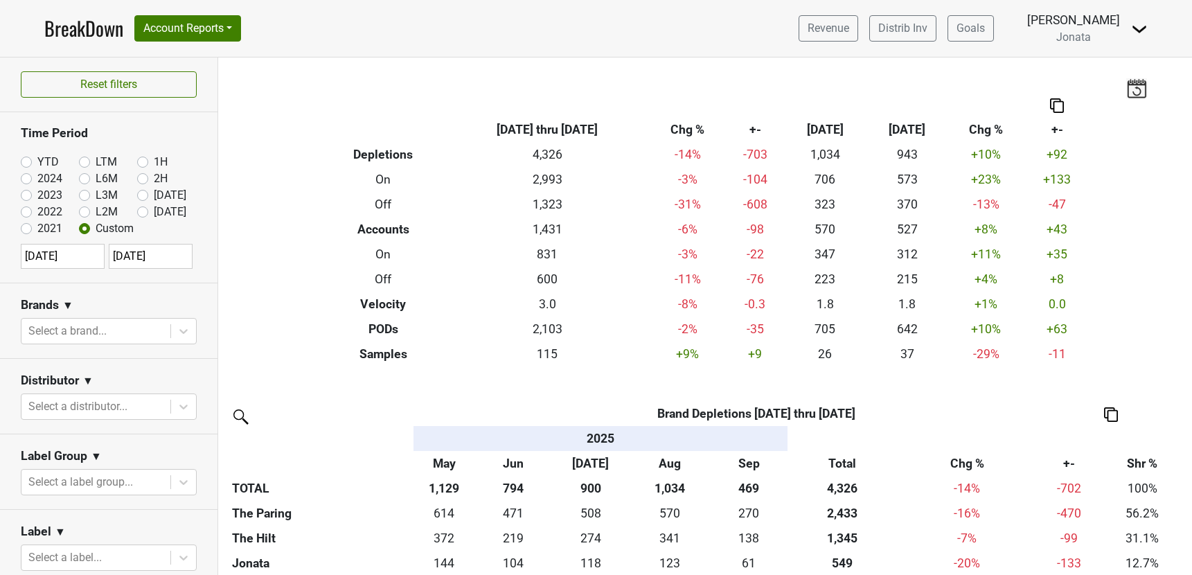
click at [37, 229] on label "2021" at bounding box center [49, 228] width 25 height 17
click at [24, 229] on input "2021" at bounding box center [48, 227] width 55 height 14
radio input "true"
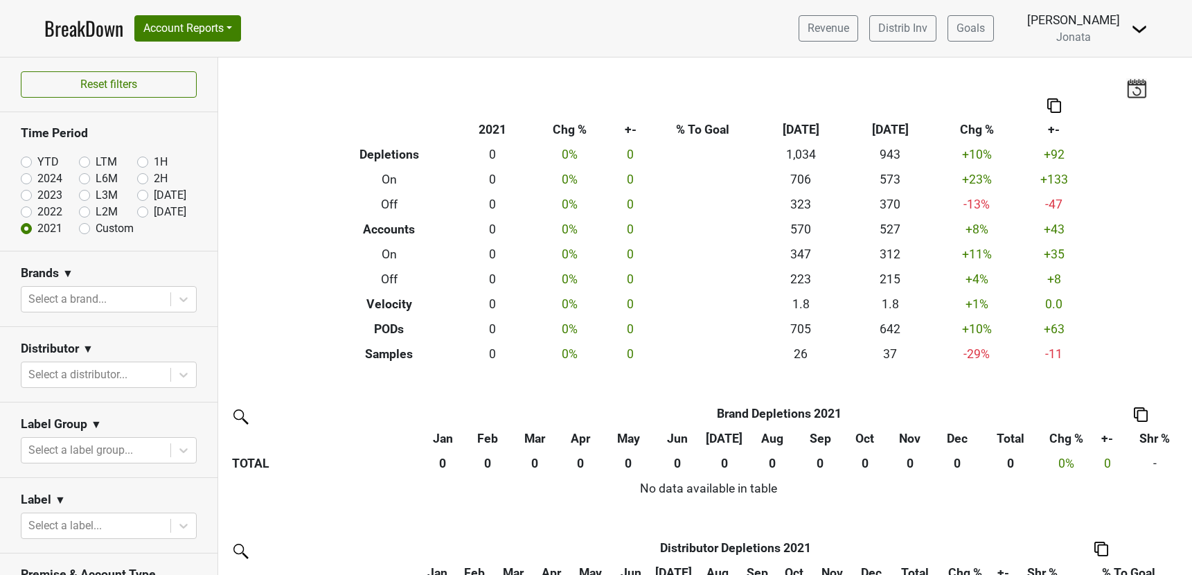
click at [96, 229] on label "Custom" at bounding box center [115, 228] width 38 height 17
click at [85, 229] on input "Custom" at bounding box center [106, 227] width 55 height 14
radio input "true"
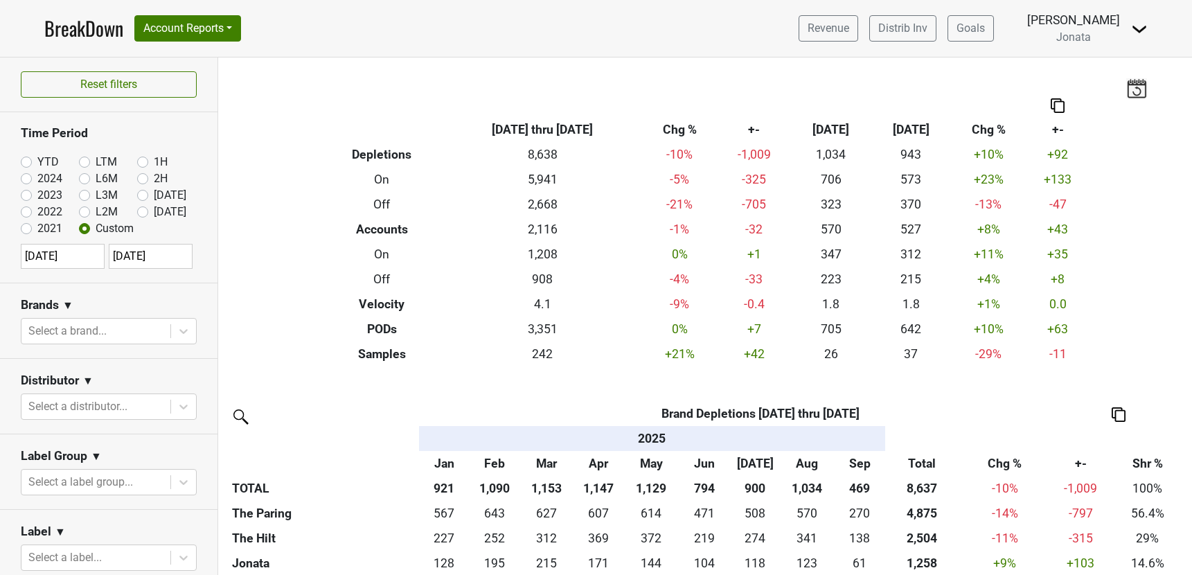
select select "2025"
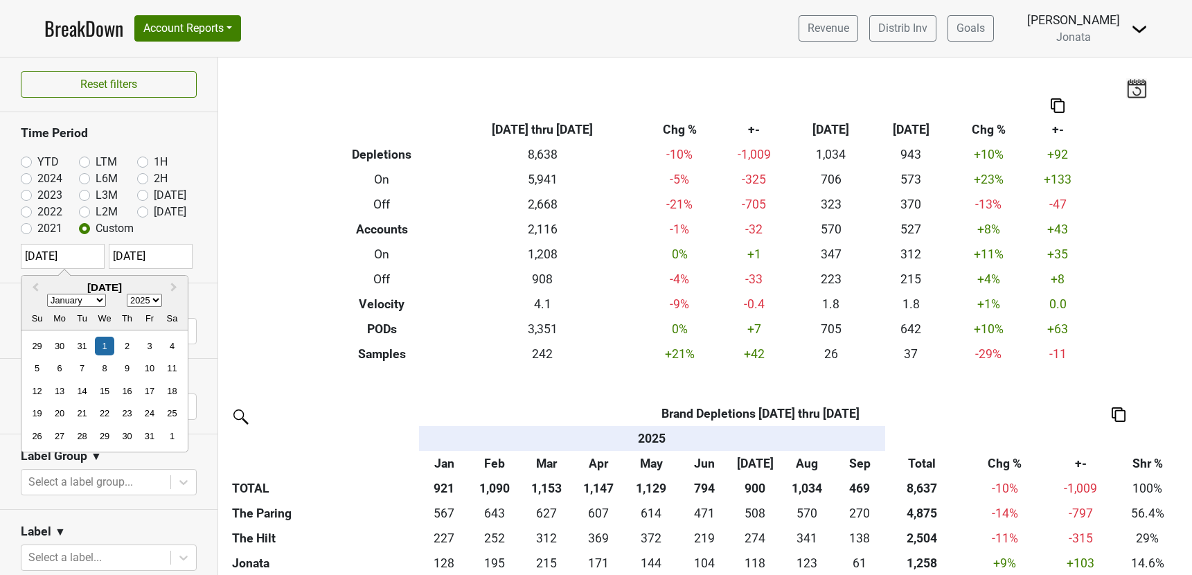
click at [78, 258] on input "2025-01-01" at bounding box center [63, 256] width 84 height 25
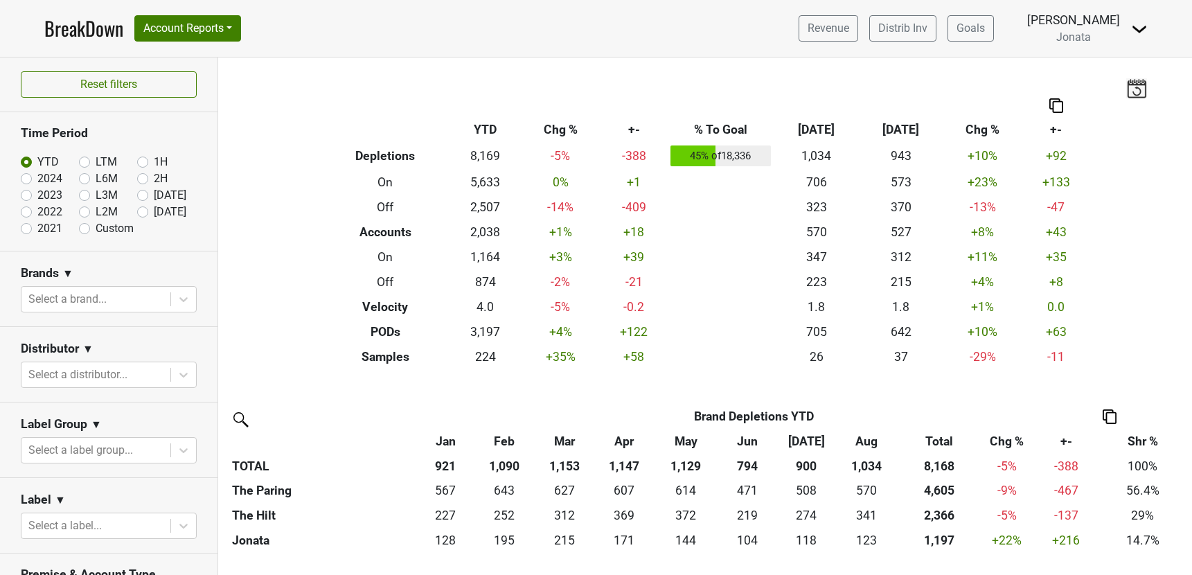
click at [96, 227] on label "Custom" at bounding box center [115, 228] width 38 height 17
click at [86, 227] on input "Custom" at bounding box center [106, 227] width 55 height 14
radio input "true"
click at [96, 229] on label "Custom" at bounding box center [115, 228] width 38 height 17
click at [85, 229] on input "Custom" at bounding box center [106, 227] width 55 height 14
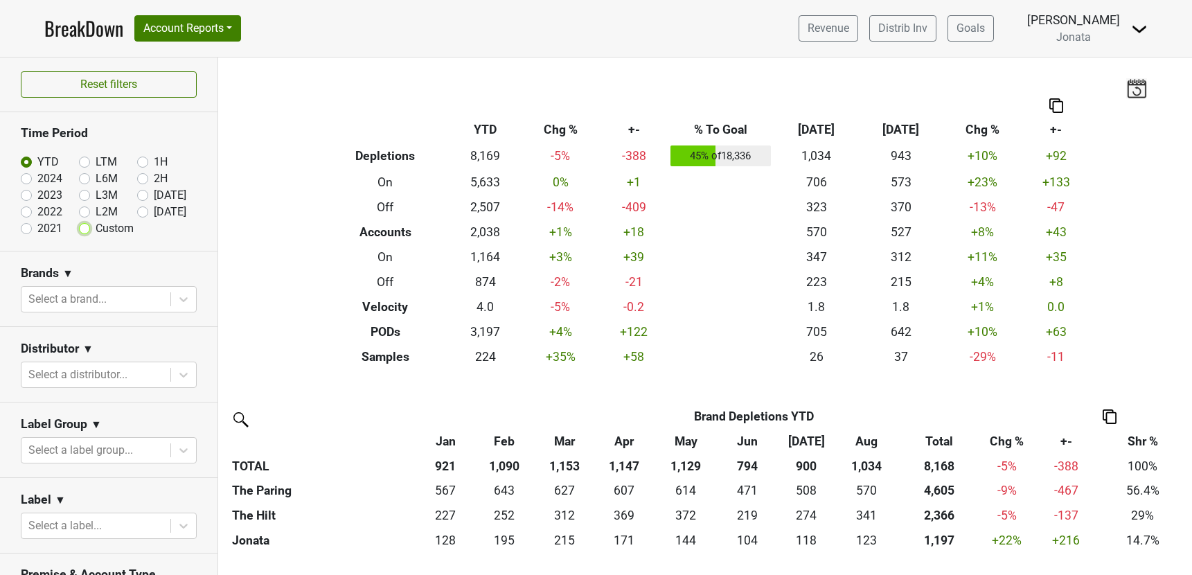
radio input "true"
click at [96, 224] on label "Custom" at bounding box center [115, 228] width 38 height 17
click at [85, 224] on input "Custom" at bounding box center [106, 227] width 55 height 14
radio input "true"
click at [96, 227] on label "Custom" at bounding box center [115, 228] width 38 height 17
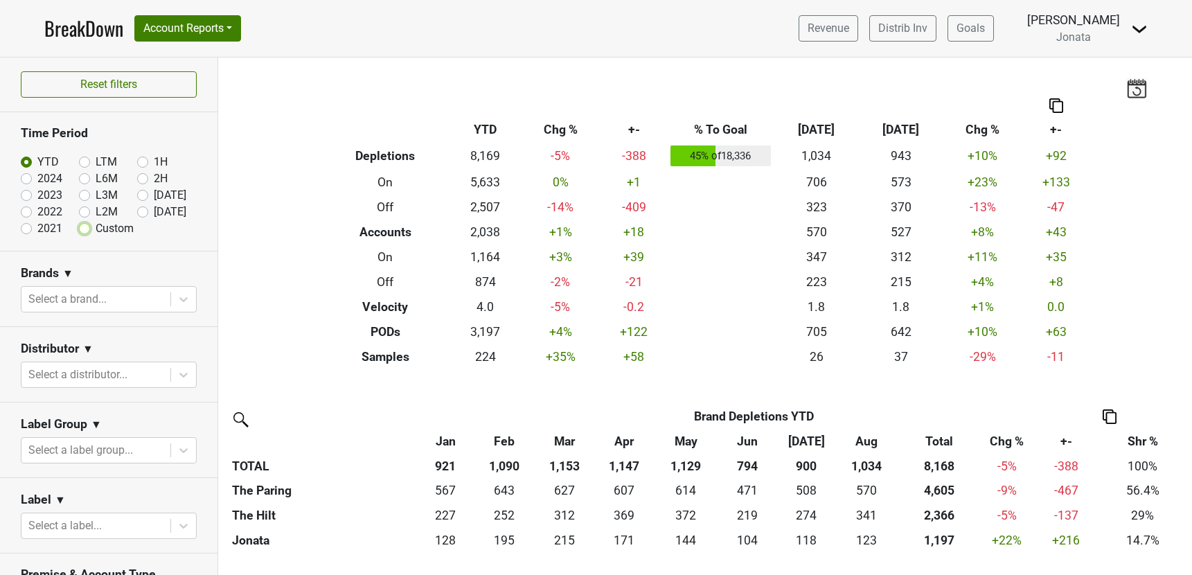
click at [85, 227] on input "Custom" at bounding box center [106, 227] width 55 height 14
radio input "true"
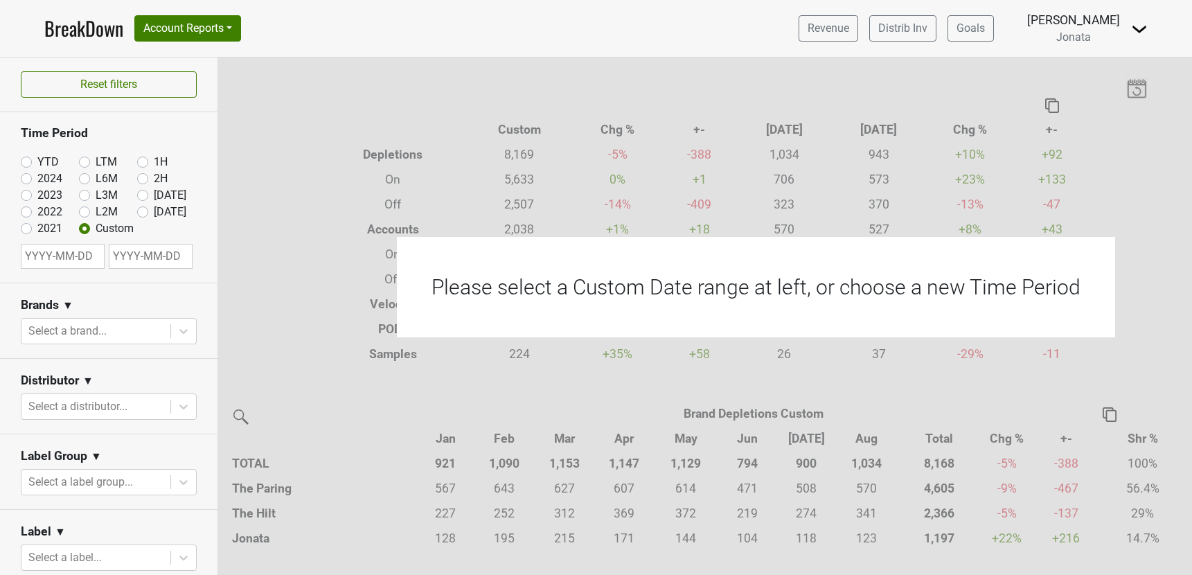
select select "8"
select select "2025"
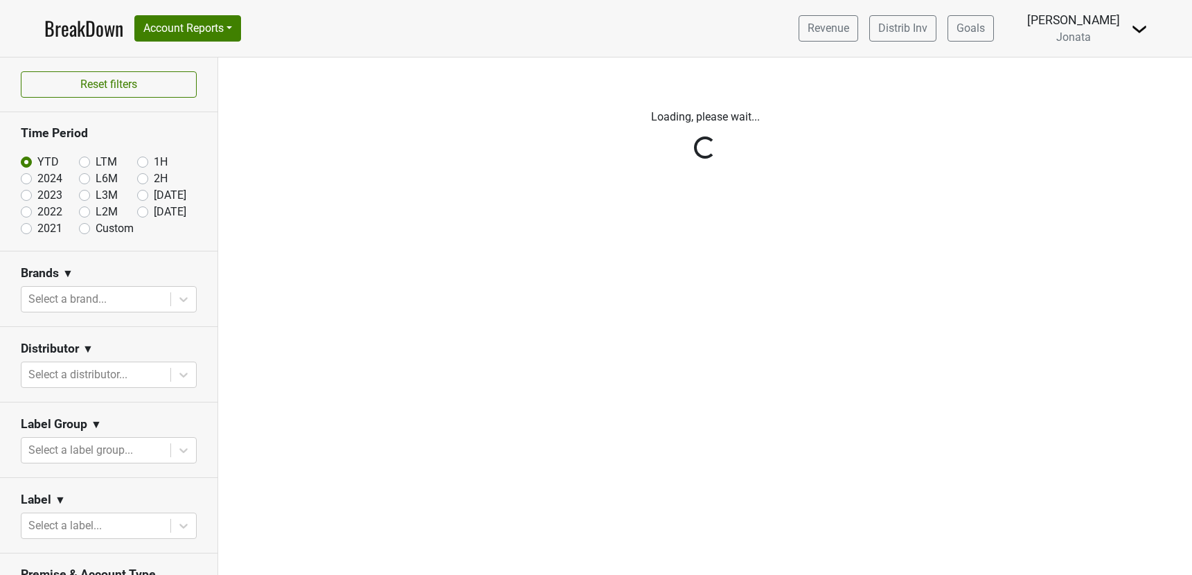
click at [85, 229] on div "Reset filters Time Period YTD LTM 1H 2024 L6M 2H 2023 L3M Aug '25 2022 L2M Sep …" at bounding box center [109, 317] width 218 height 518
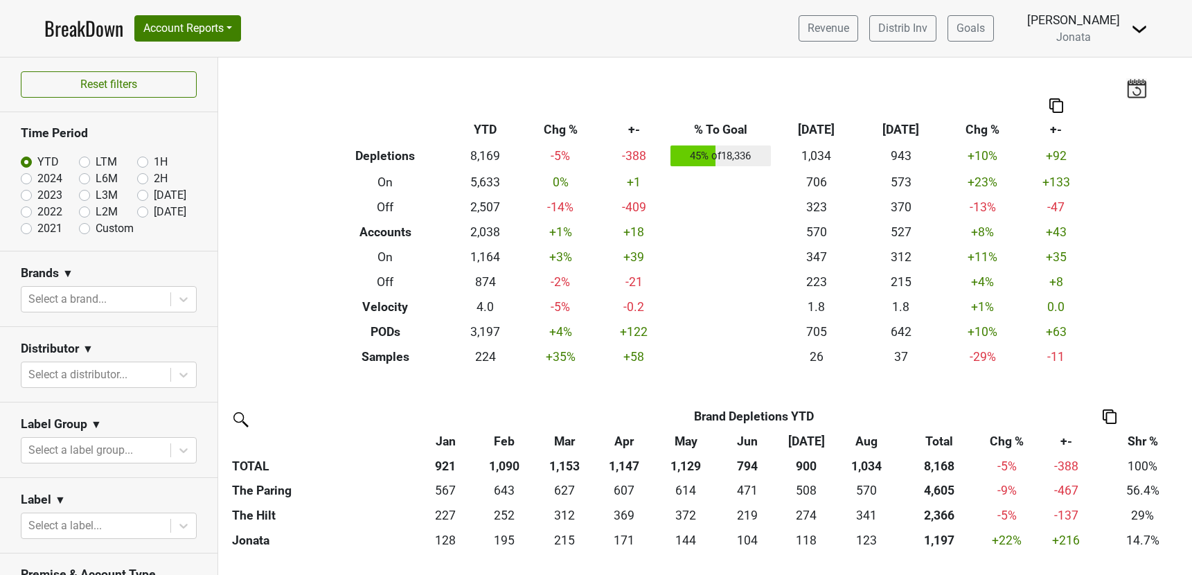
click at [96, 227] on label "Custom" at bounding box center [115, 228] width 38 height 17
click at [85, 227] on input "Custom" at bounding box center [106, 227] width 55 height 14
radio input "true"
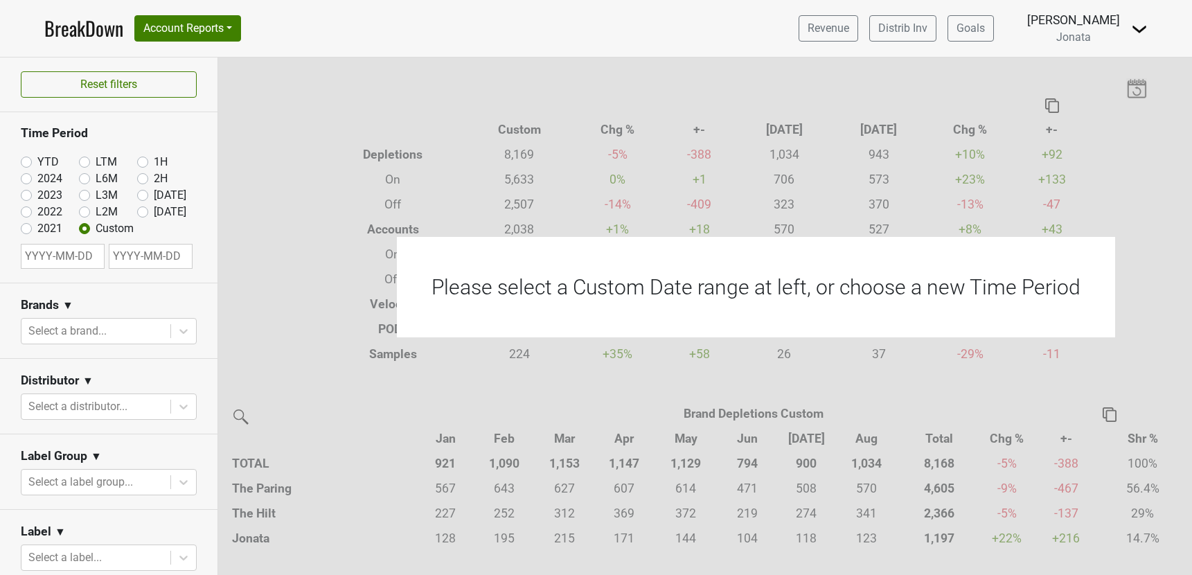
select select "8"
select select "2025"
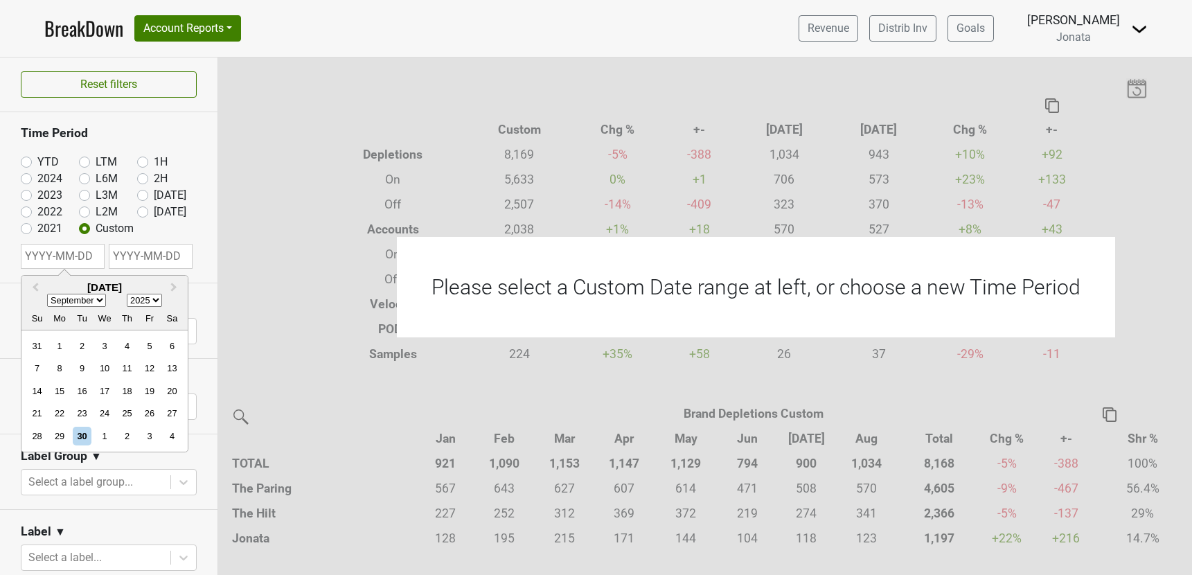
click at [88, 256] on input "text" at bounding box center [63, 256] width 84 height 25
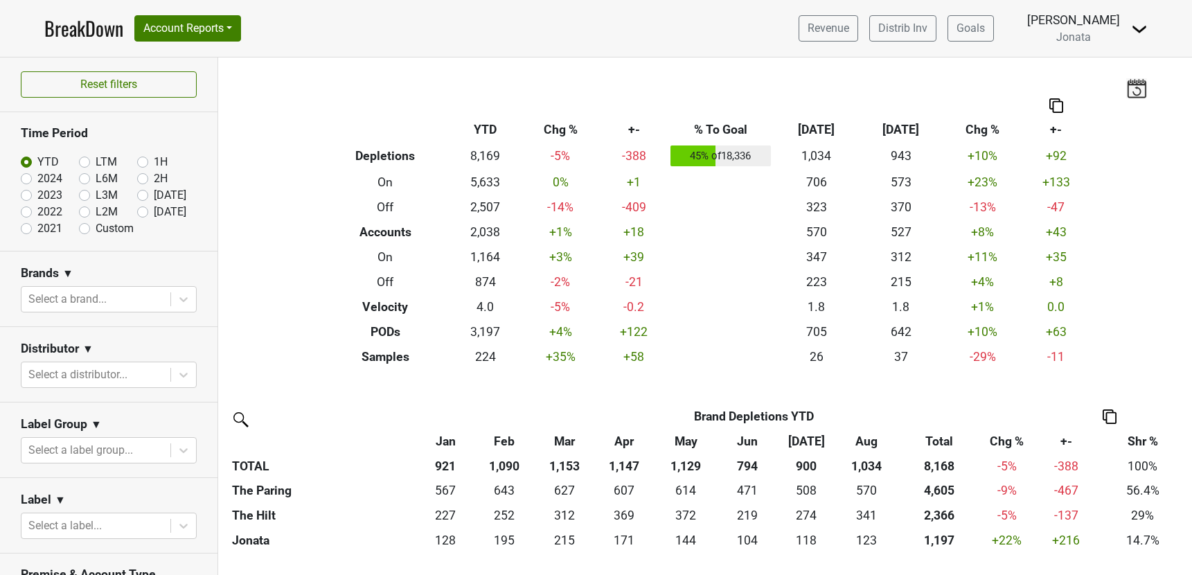
click at [96, 228] on label "Custom" at bounding box center [115, 228] width 38 height 17
click at [85, 228] on input "Custom" at bounding box center [106, 227] width 55 height 14
radio input "true"
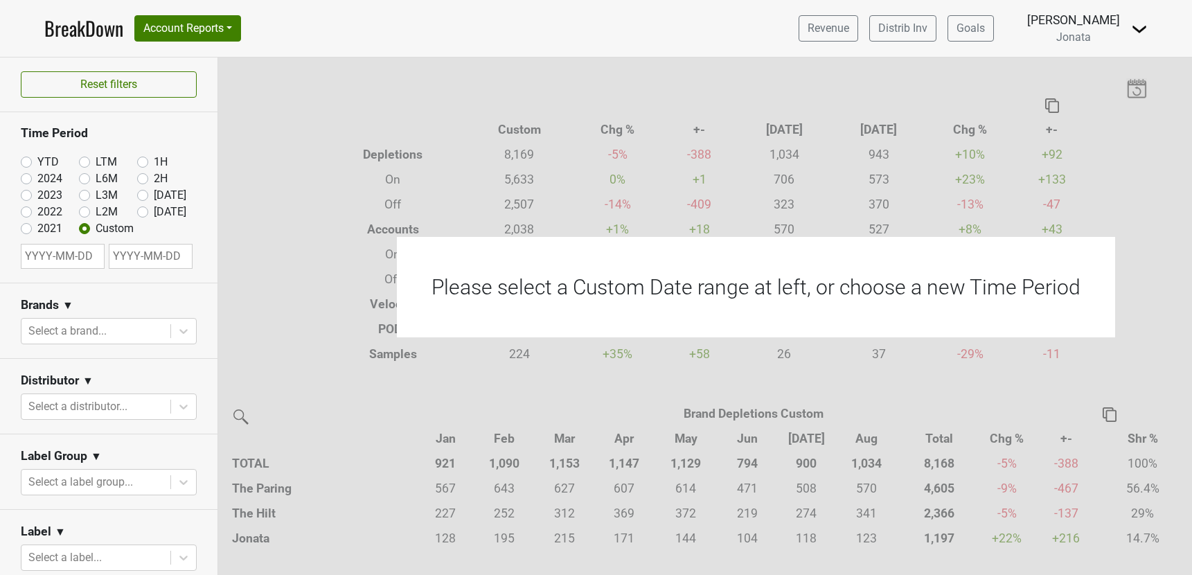
select select "8"
select select "2025"
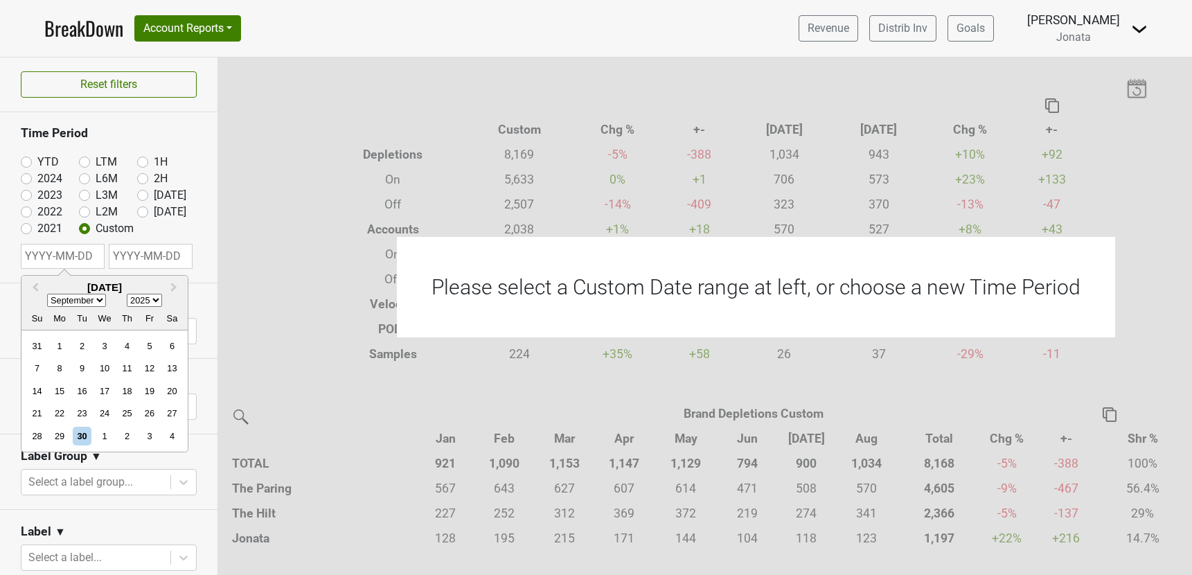
click at [82, 254] on input "text" at bounding box center [63, 256] width 84 height 25
click at [198, 234] on section "Time Period YTD LTM 1H 2024 L6M 2H 2023 L3M Aug '25 2022 L2M Sep '25 2021 Custo…" at bounding box center [109, 197] width 218 height 170
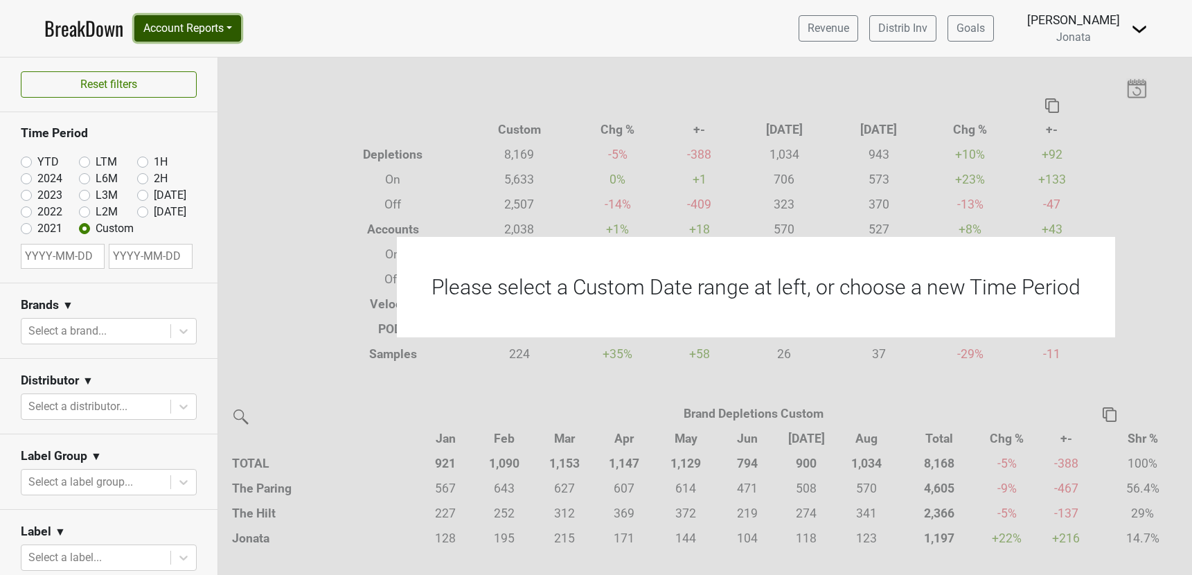
click at [223, 23] on button "Account Reports" at bounding box center [187, 28] width 107 height 26
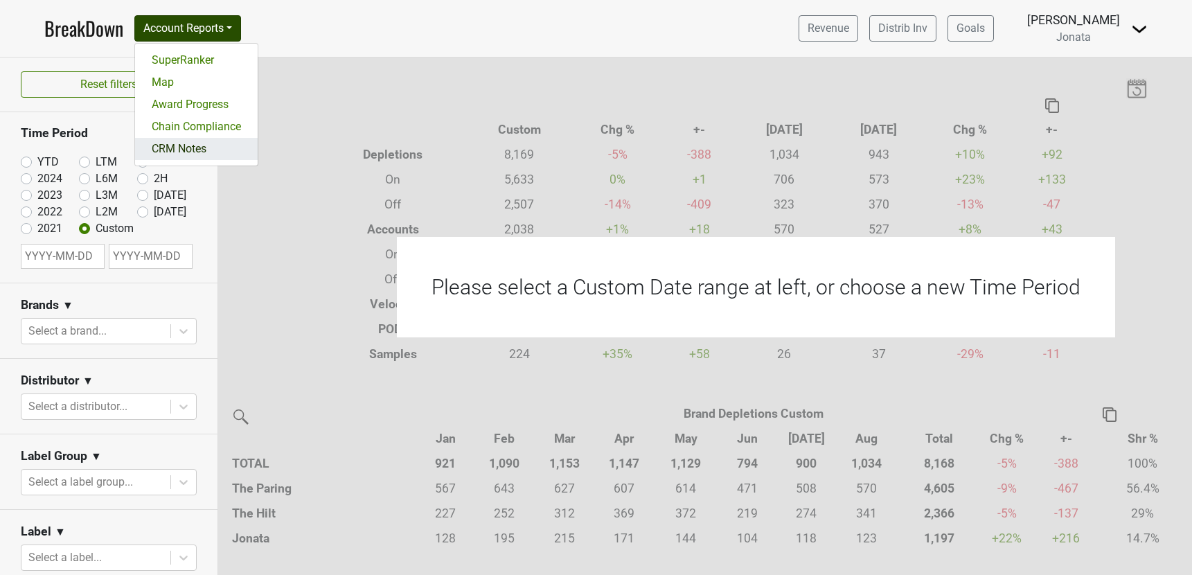
click at [200, 155] on link "CRM Notes" at bounding box center [196, 149] width 123 height 22
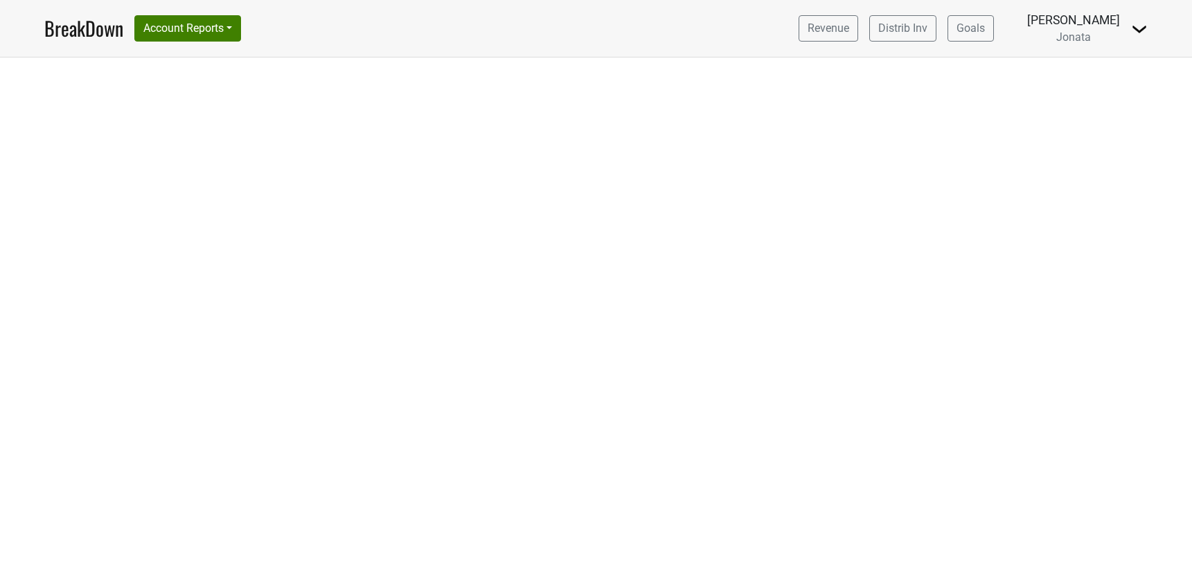
select select "CA"
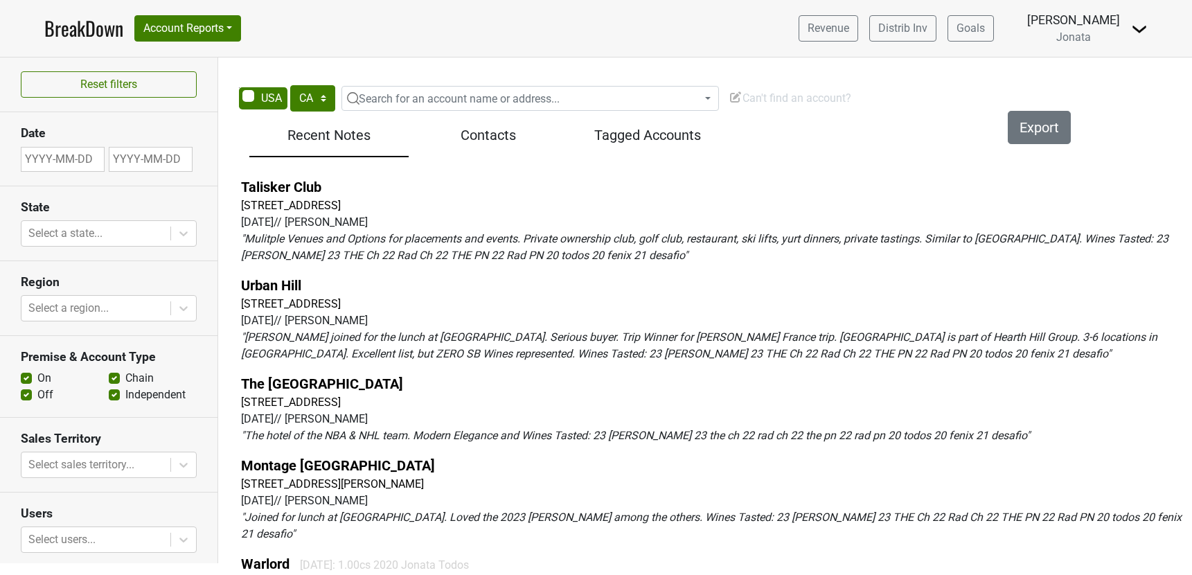
click at [778, 87] on div "AK AL AR AZ CA CO CT DC DE FL [GEOGRAPHIC_DATA] HI IA ID IL IN KS [GEOGRAPHIC_D…" at bounding box center [624, 99] width 790 height 29
click at [776, 96] on span "Can't find an account?" at bounding box center [790, 97] width 123 height 13
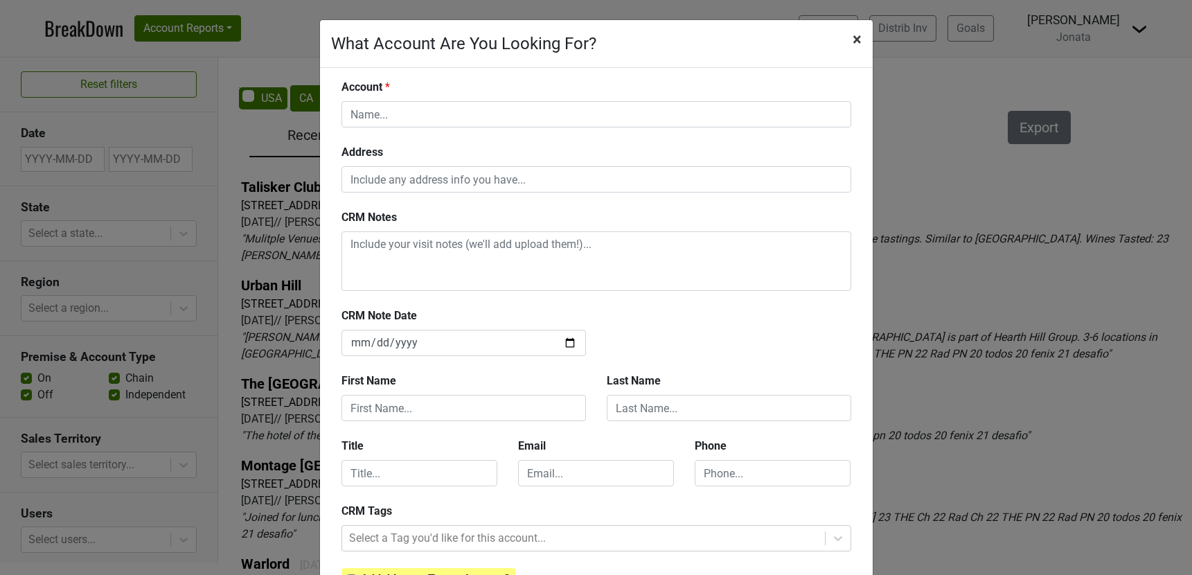
click at [858, 41] on span "×" at bounding box center [857, 39] width 9 height 19
